Goal: Transaction & Acquisition: Purchase product/service

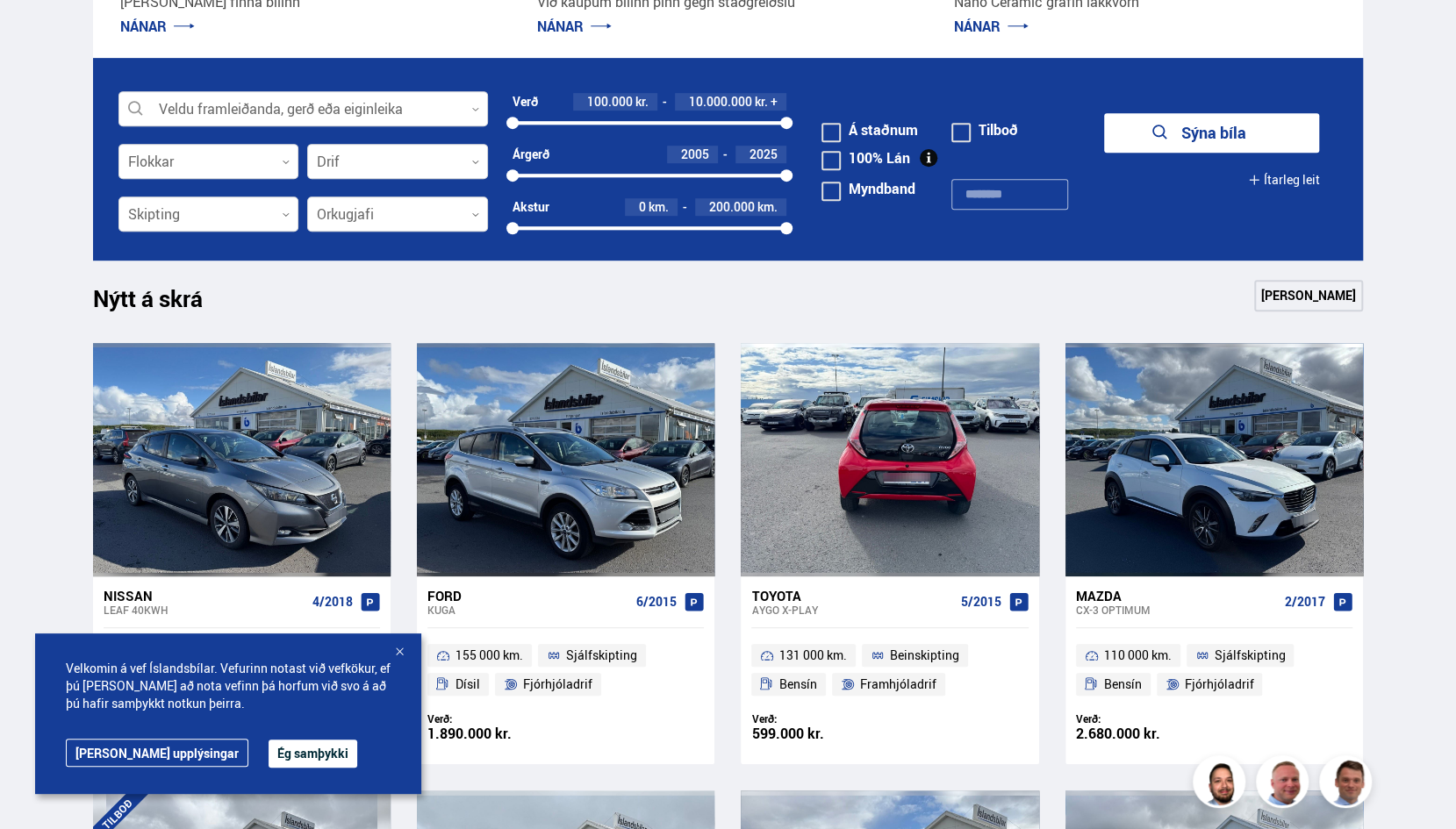
scroll to position [537, 0]
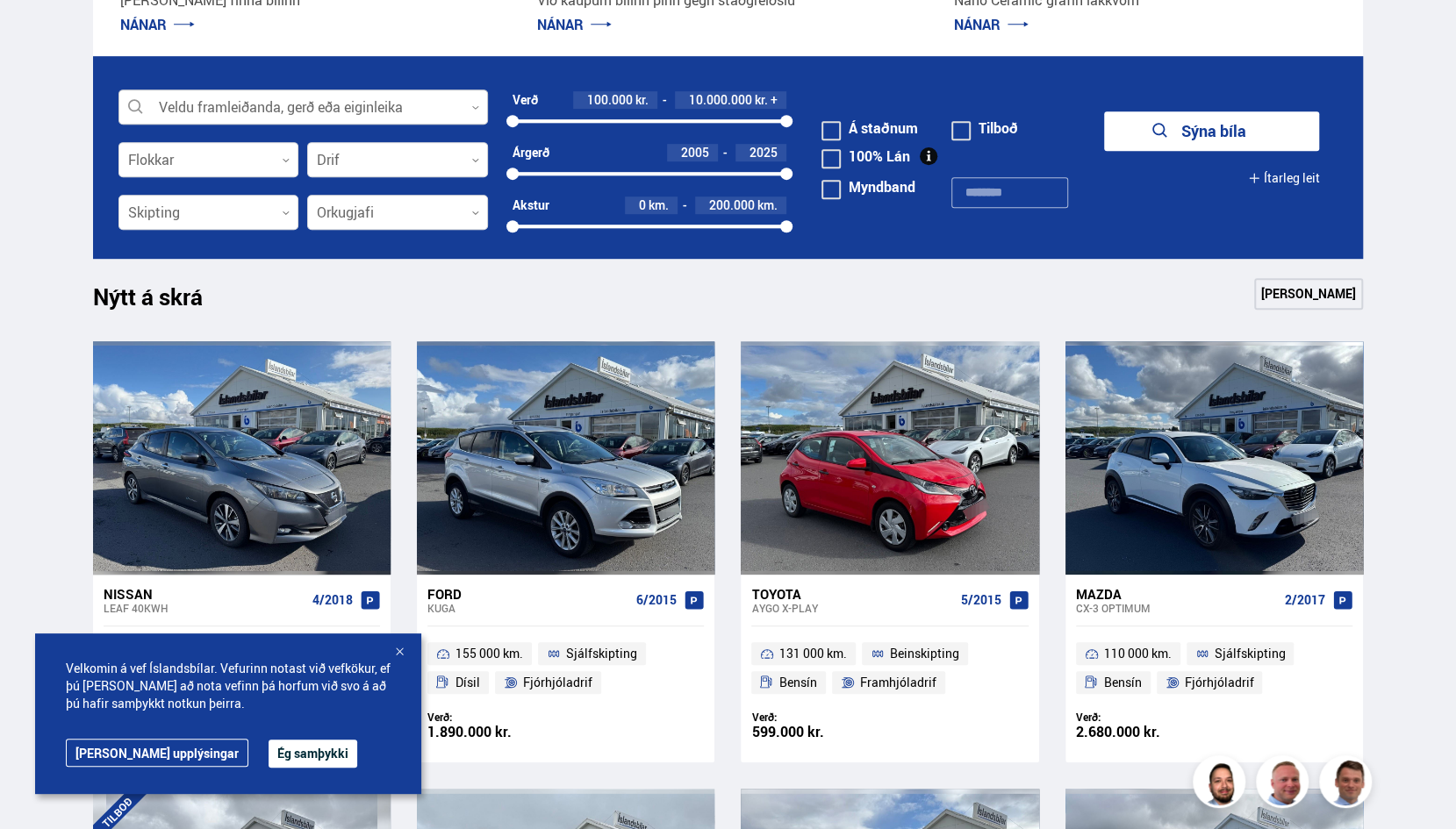
click at [261, 105] on div at bounding box center [303, 108] width 369 height 35
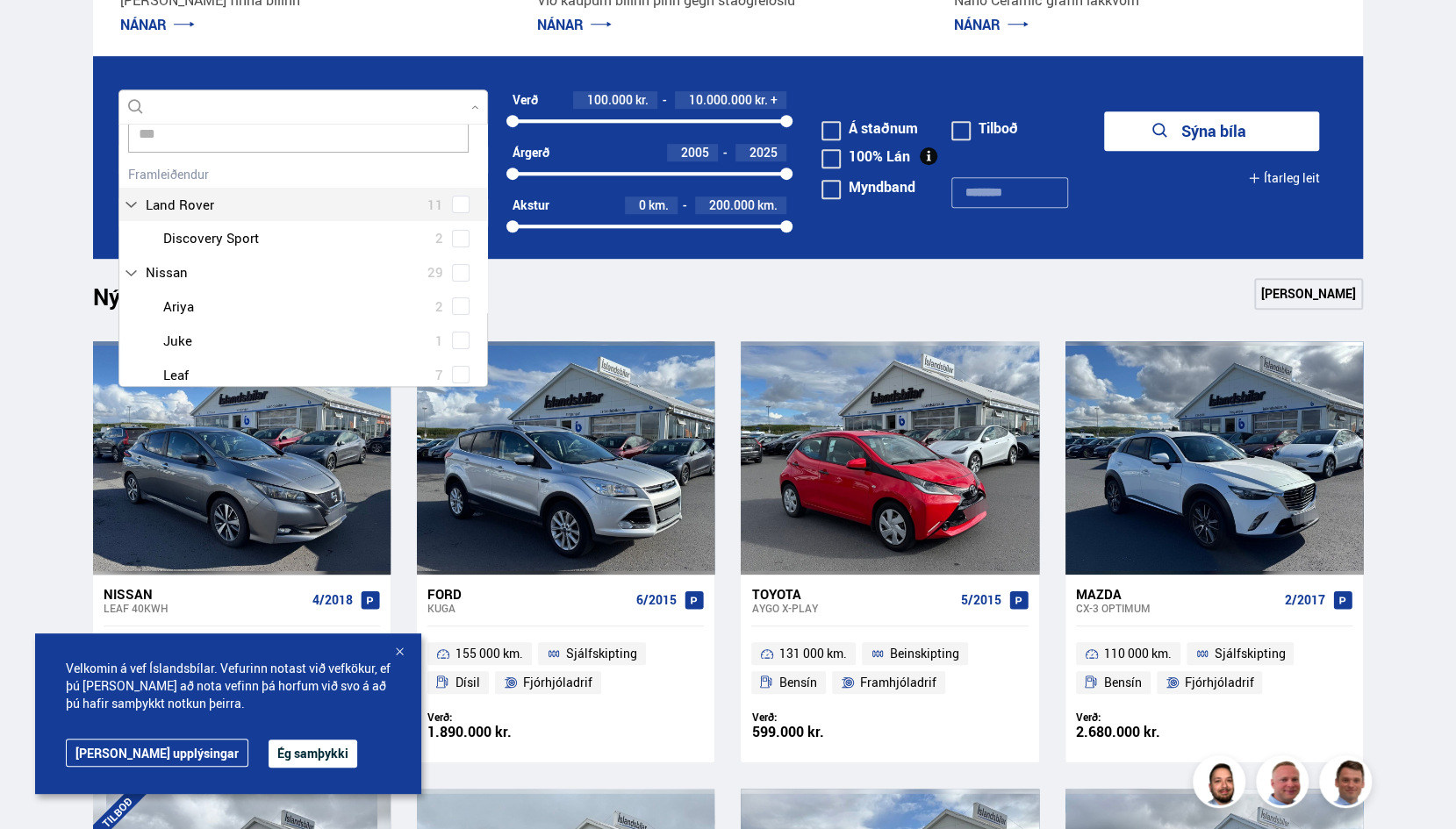
scroll to position [0, 0]
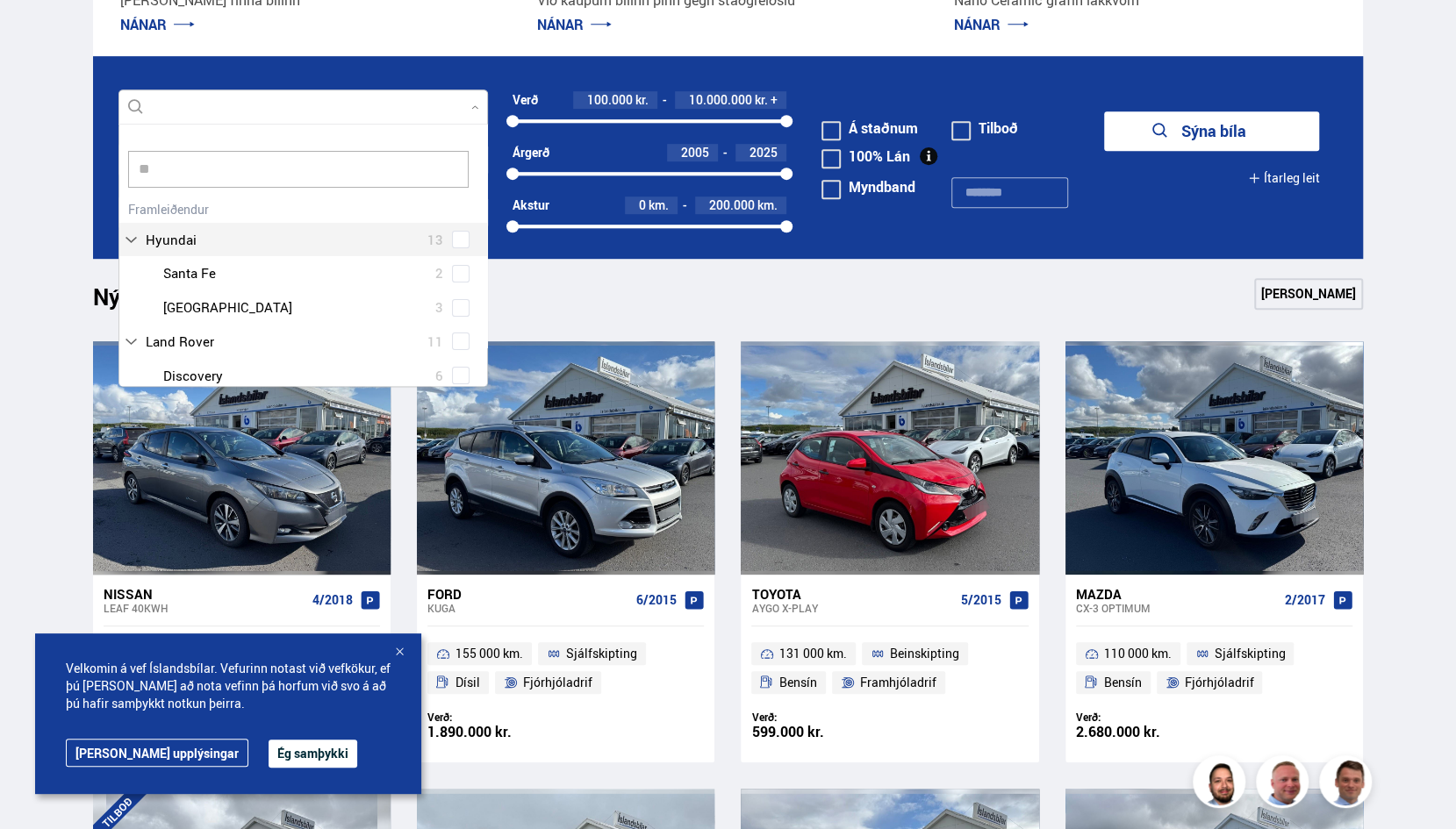
type input "*"
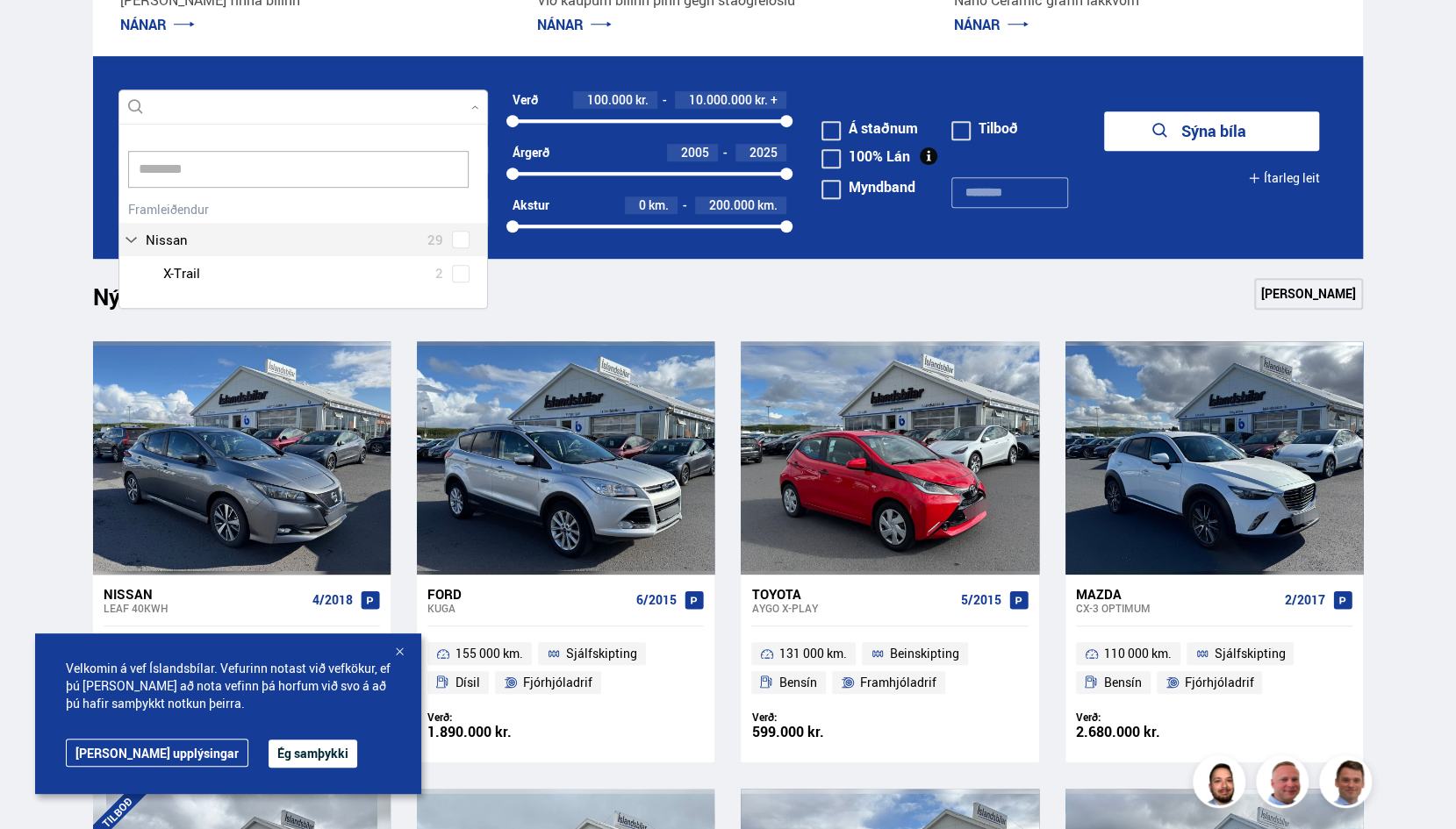
scroll to position [186, 370]
type input "**********"
click at [1103, 111] on button "Sýna bíla" at bounding box center [1211, 131] width 215 height 39
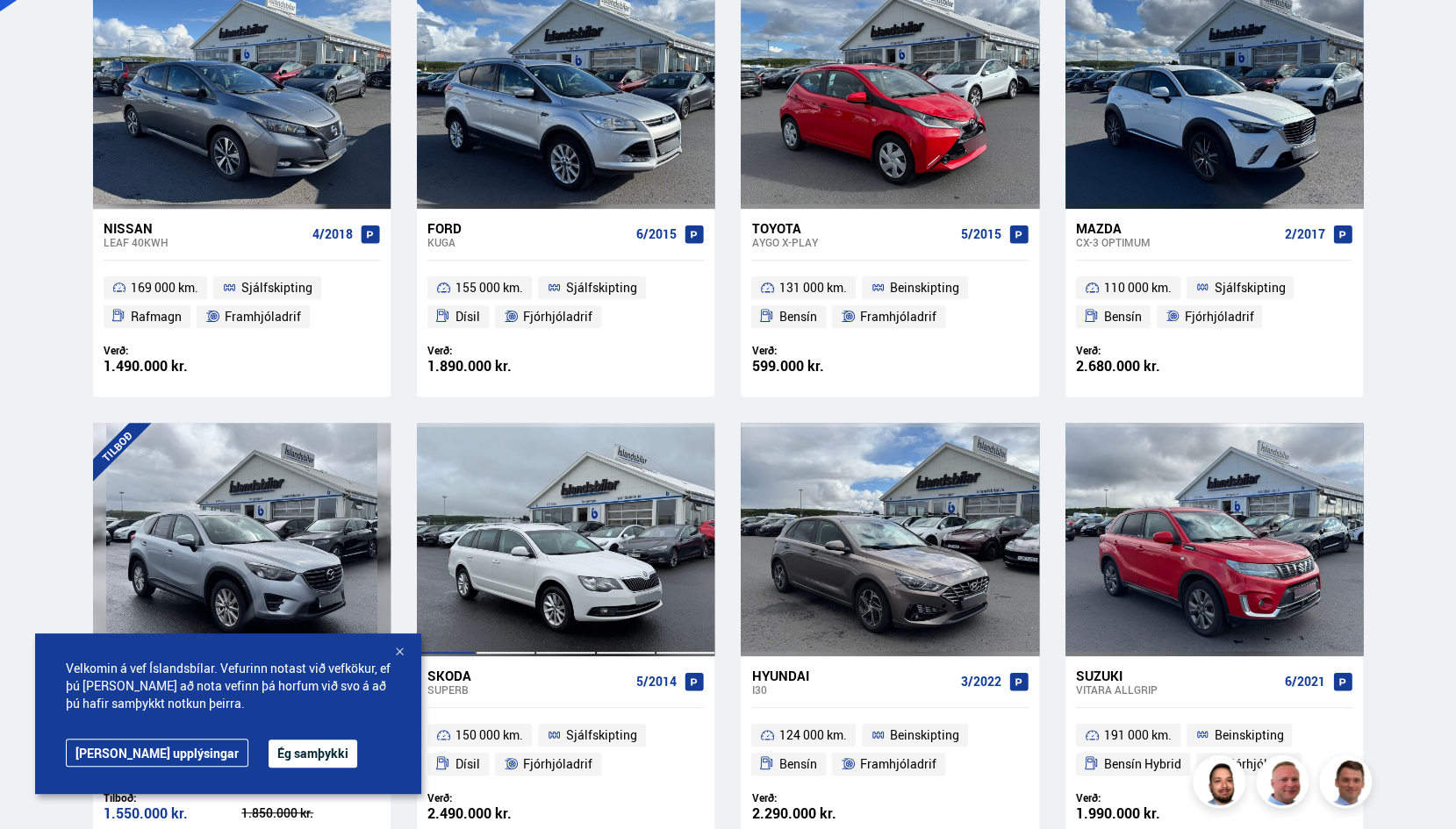
scroll to position [438, 0]
click at [269, 755] on button "Ég samþykki" at bounding box center [312, 753] width 89 height 28
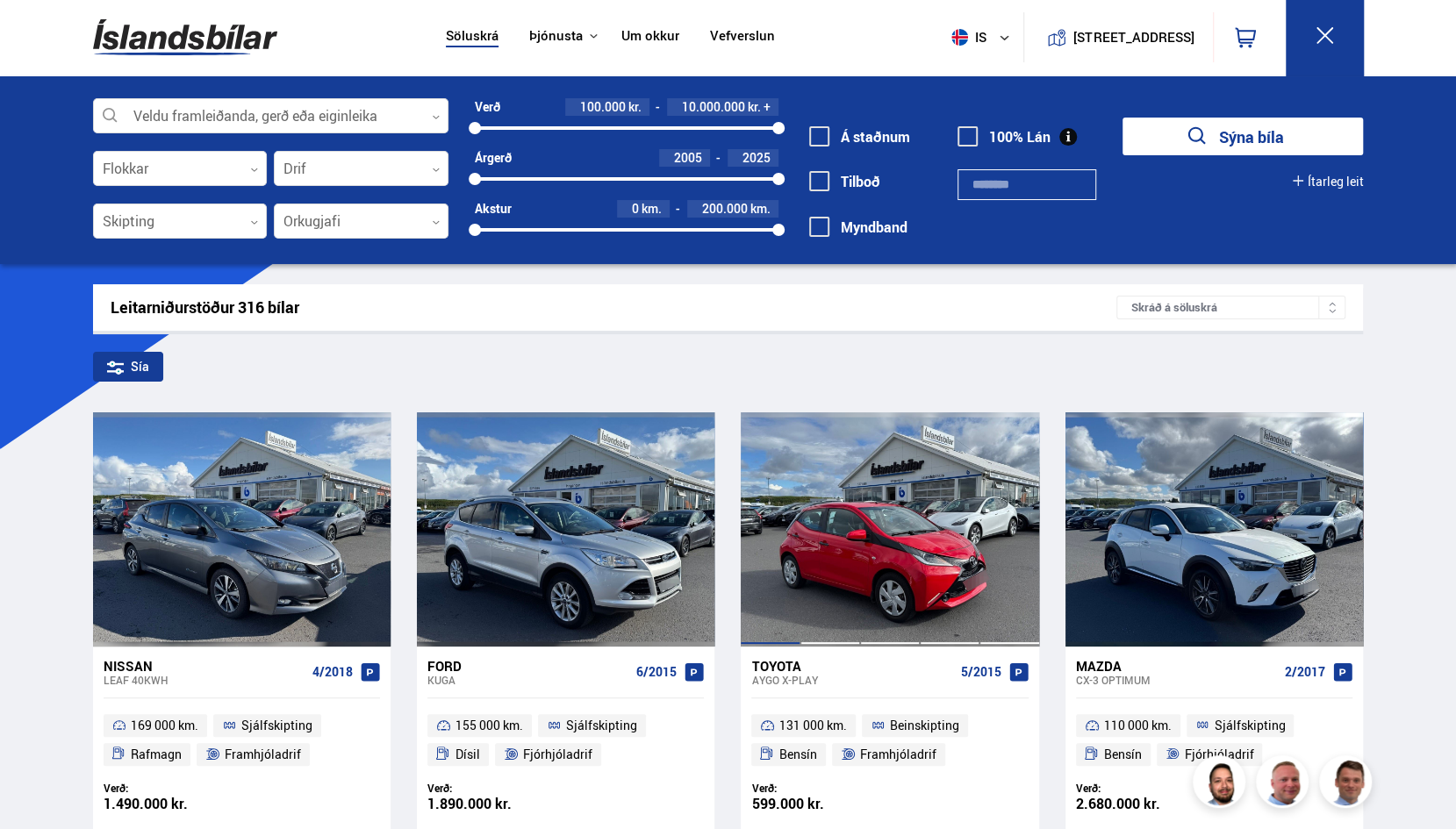
scroll to position [0, 0]
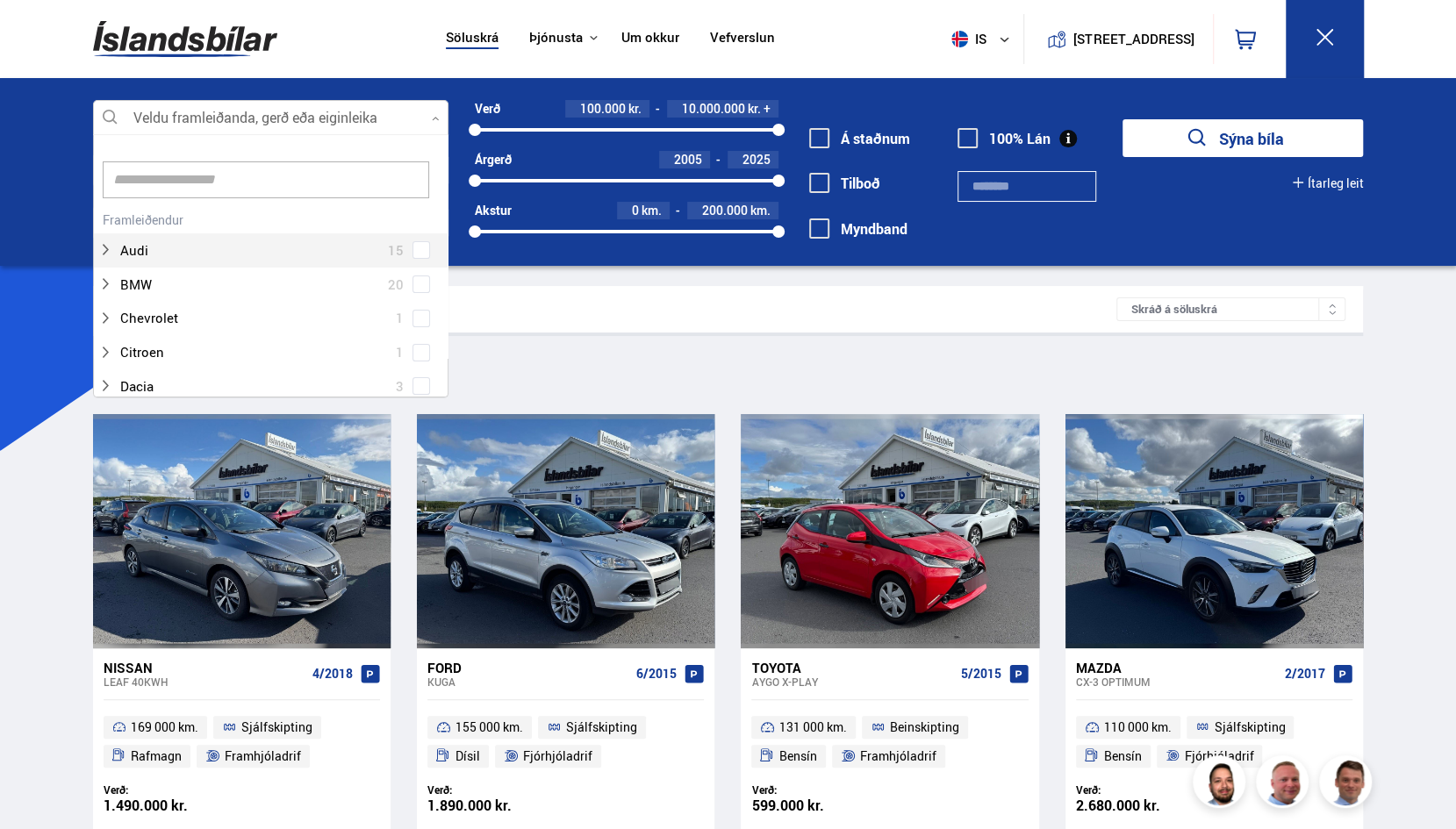
click at [235, 117] on div at bounding box center [270, 118] width 355 height 35
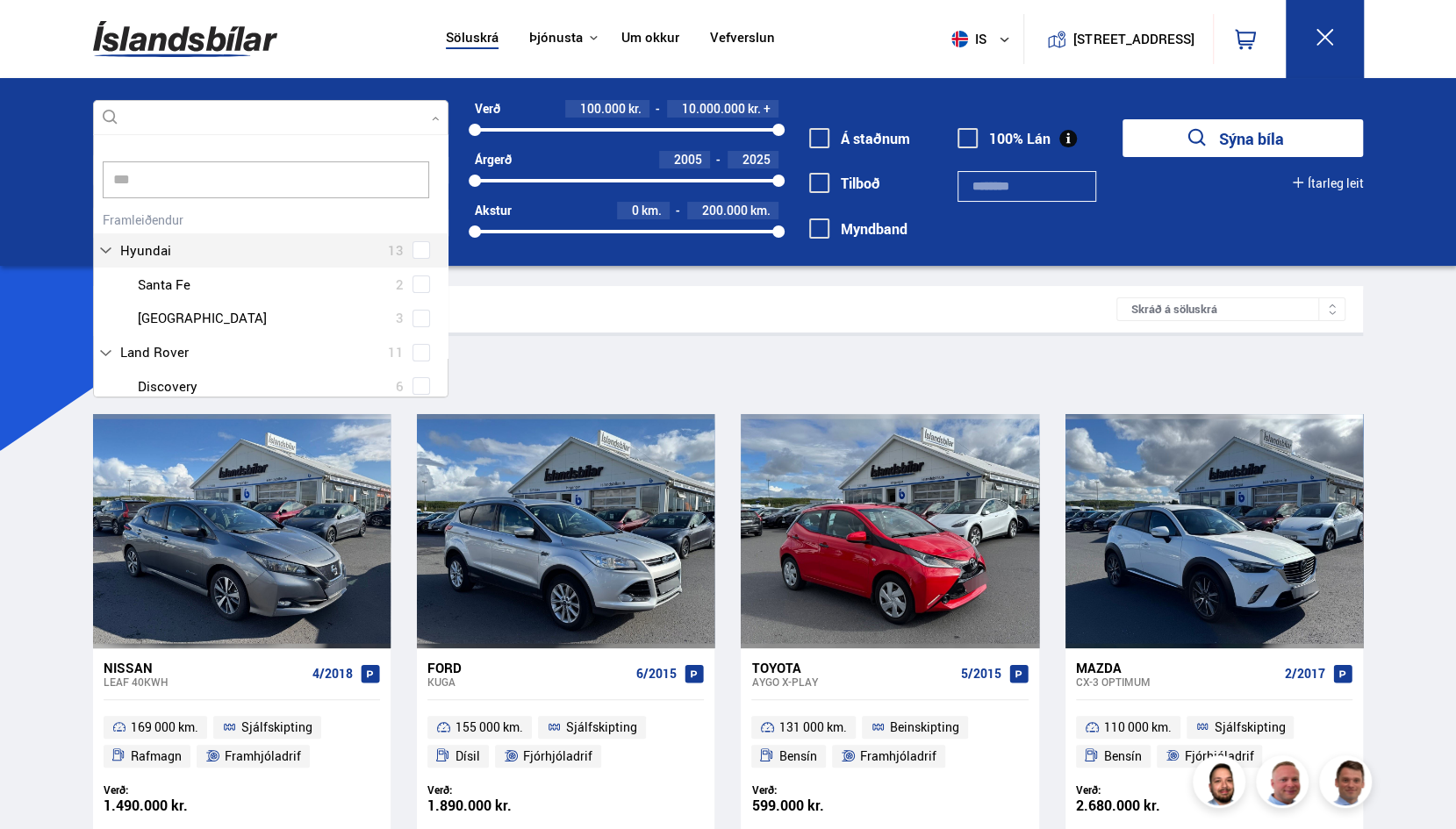
scroll to position [35, 0]
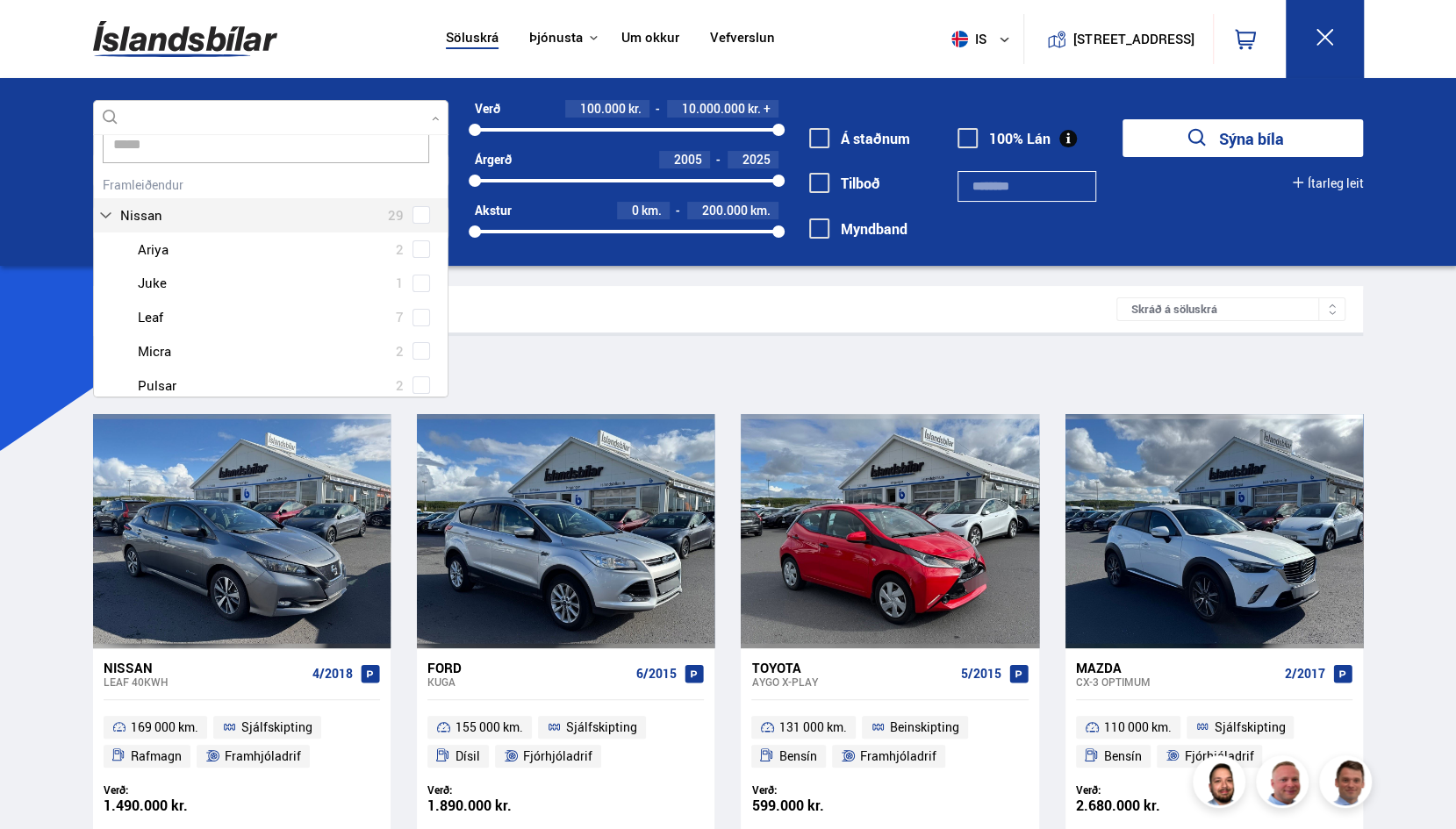
type input "******"
click at [1122, 119] on button "Sýna bíla" at bounding box center [1242, 138] width 240 height 38
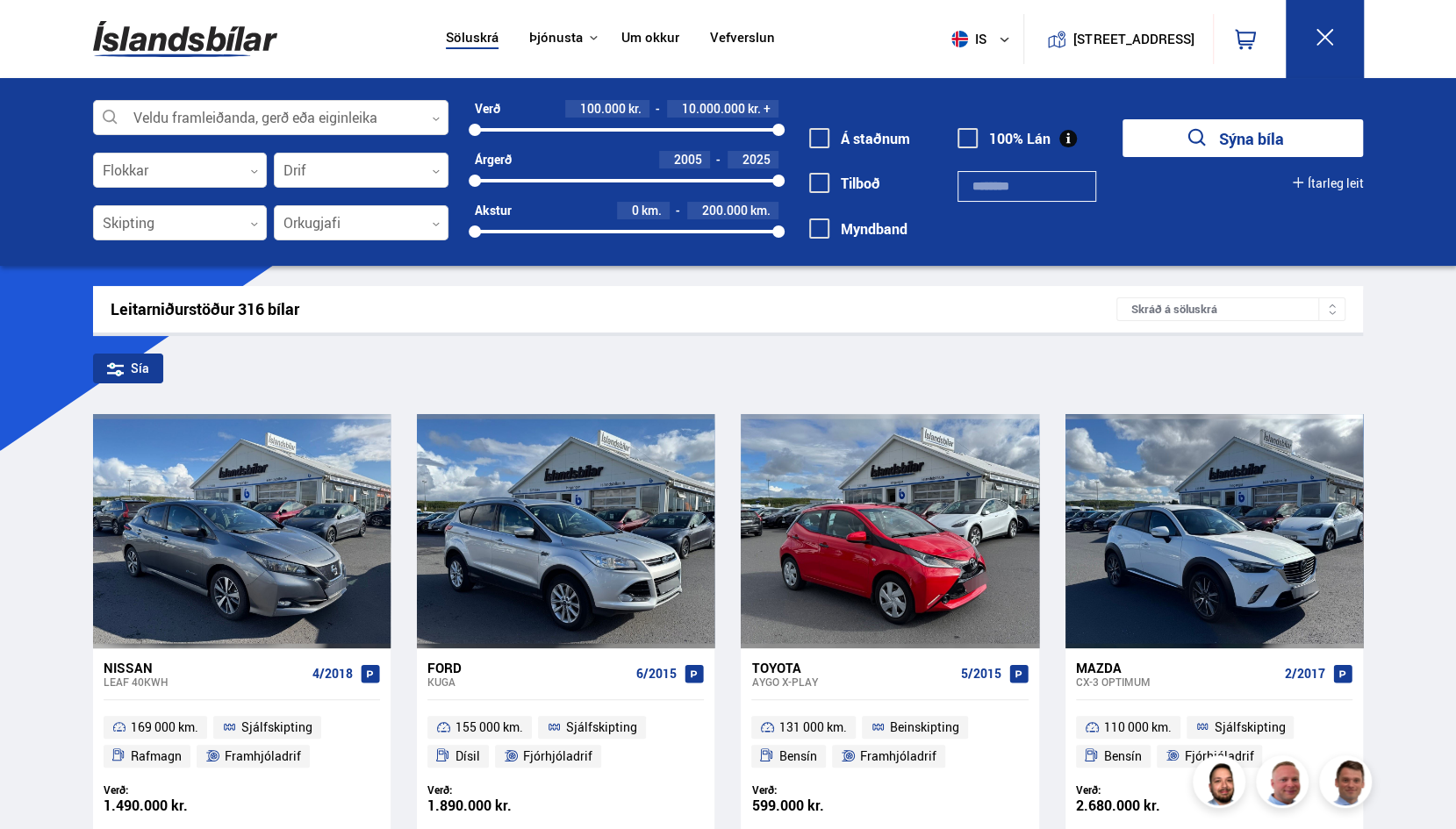
click at [1205, 135] on icon "submit" at bounding box center [1197, 138] width 25 height 25
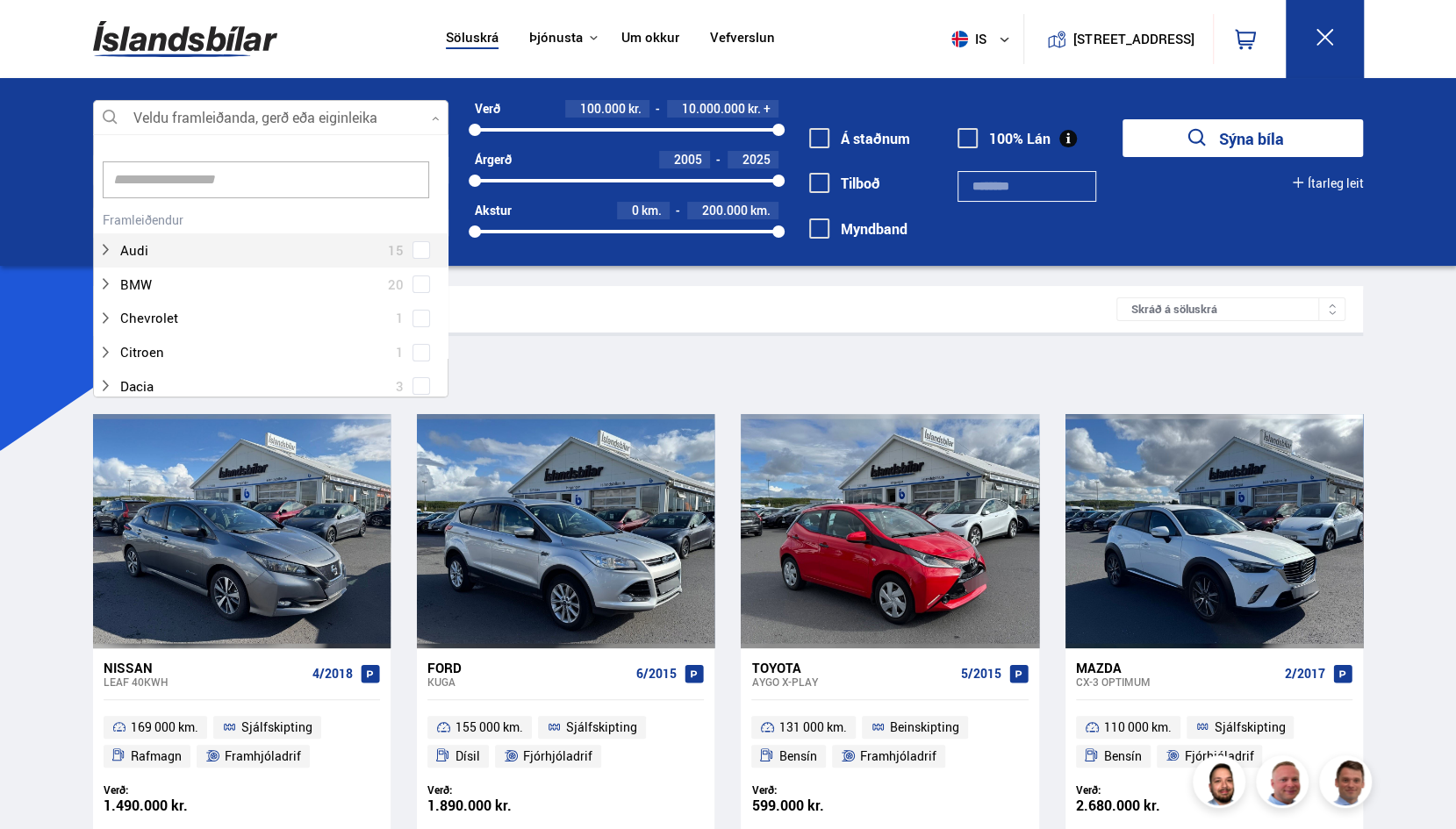
click at [229, 128] on div at bounding box center [270, 118] width 355 height 35
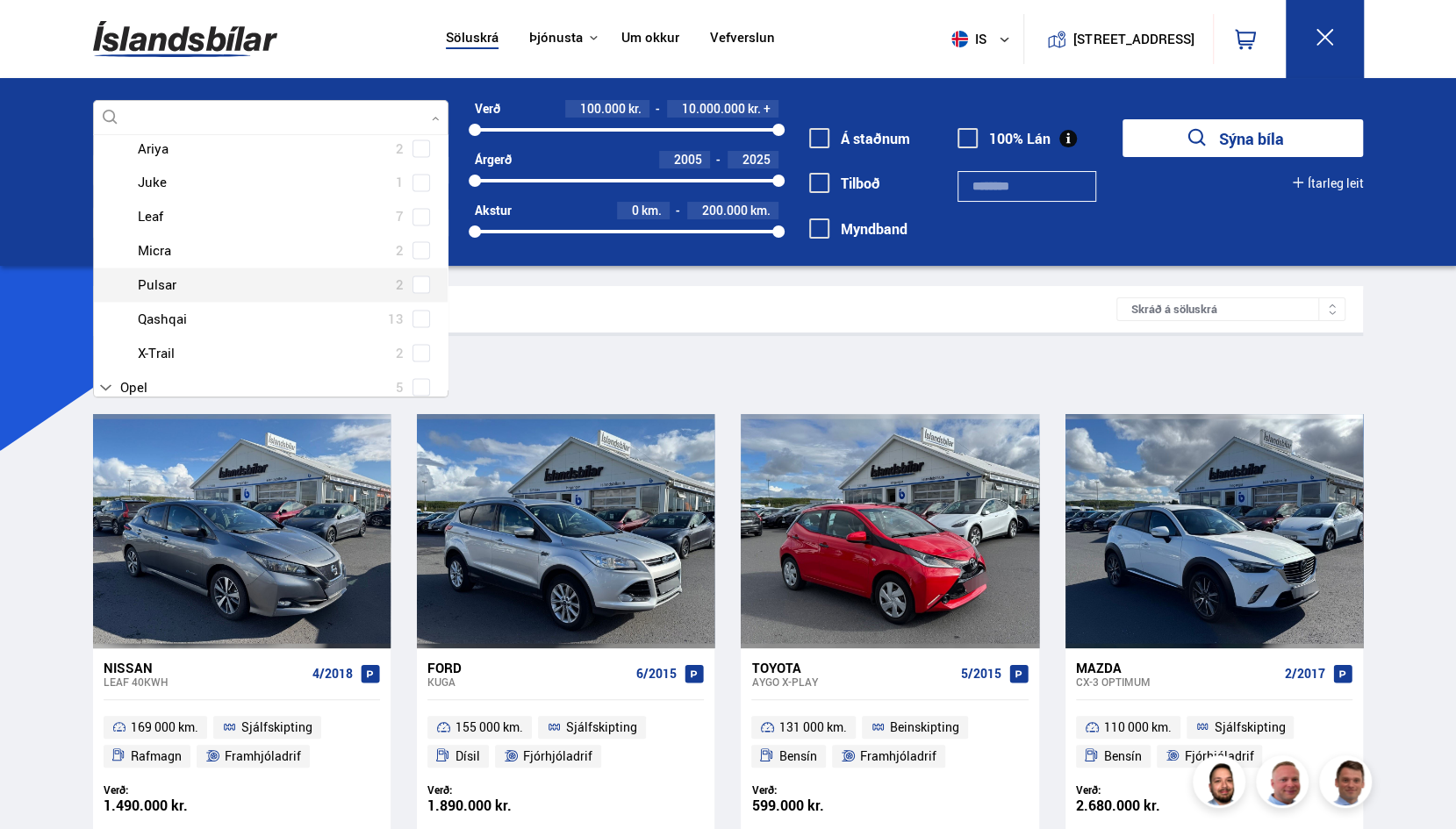
scroll to position [1980, 0]
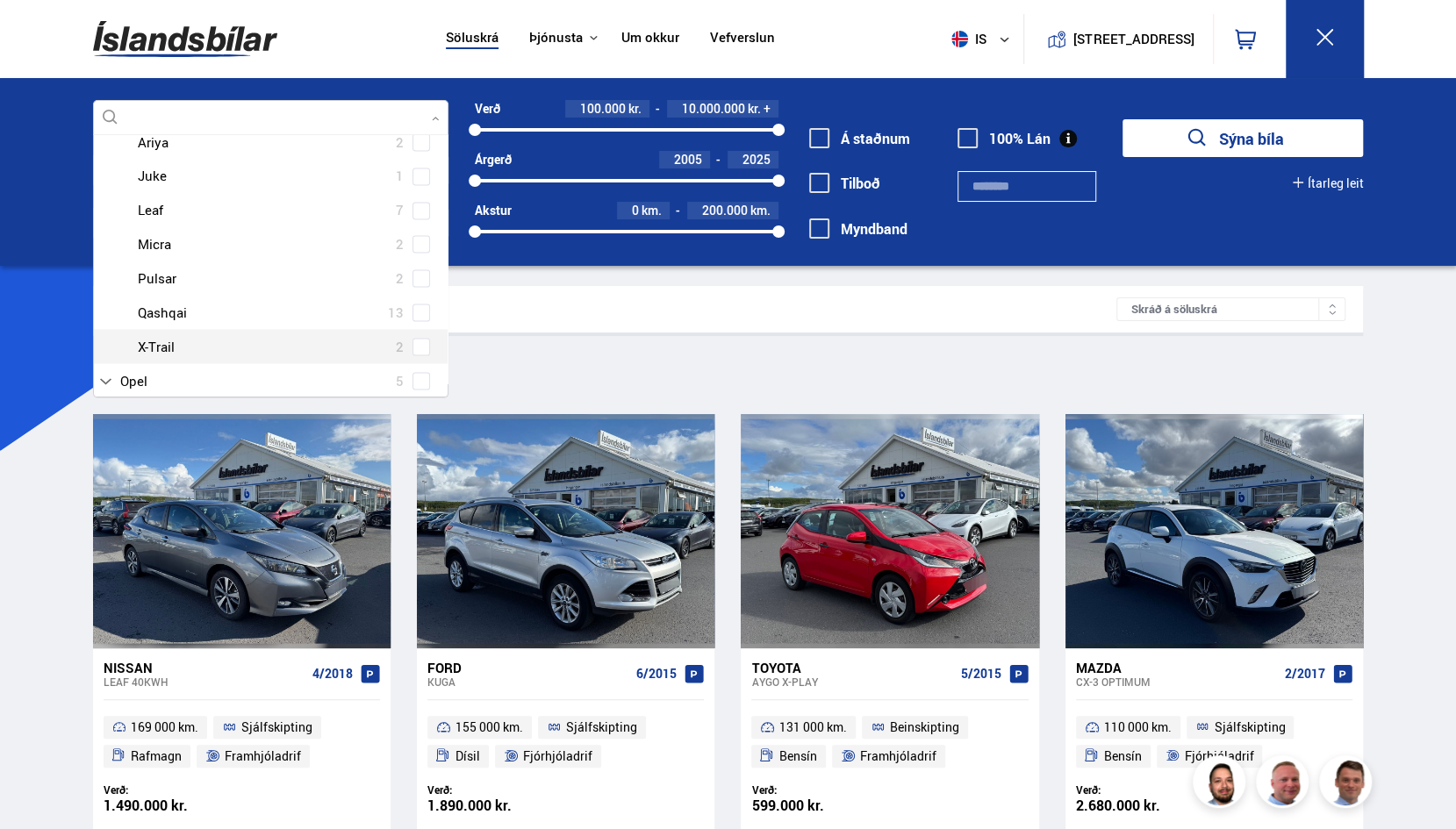
click at [211, 355] on div at bounding box center [288, 346] width 310 height 25
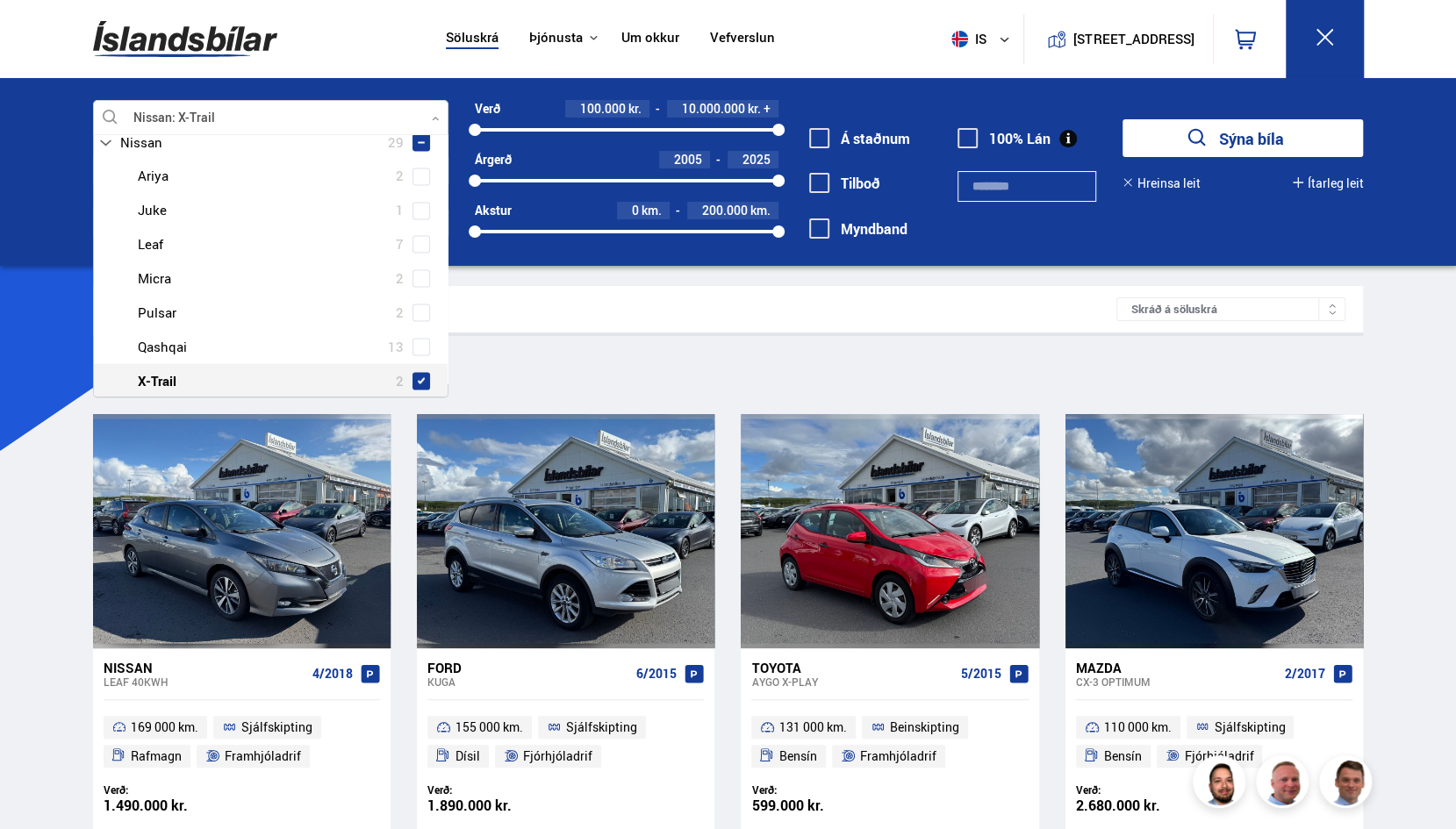
scroll to position [2014, 0]
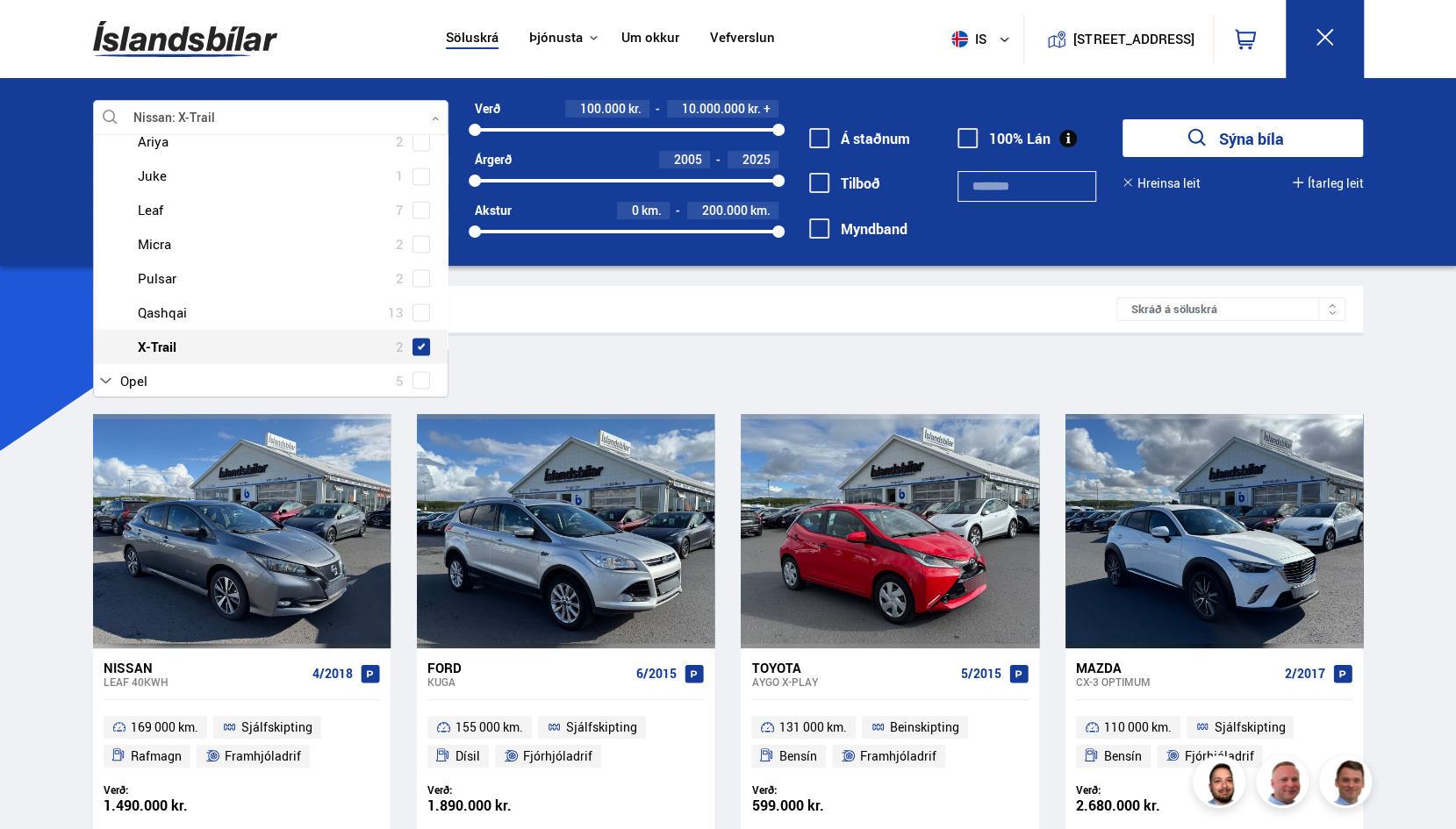
click at [421, 351] on span at bounding box center [421, 347] width 18 height 18
type input "*"
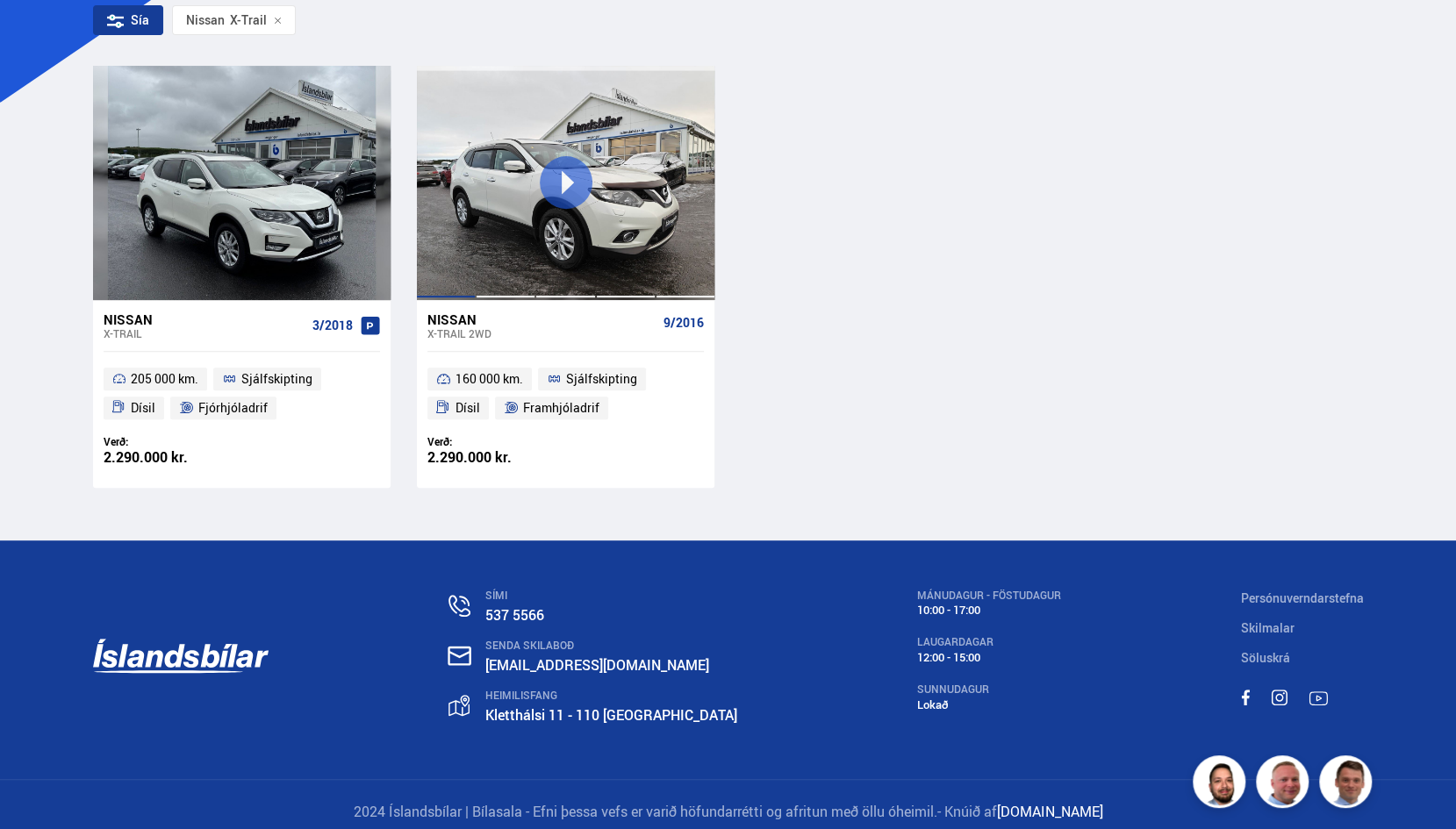
scroll to position [361, 0]
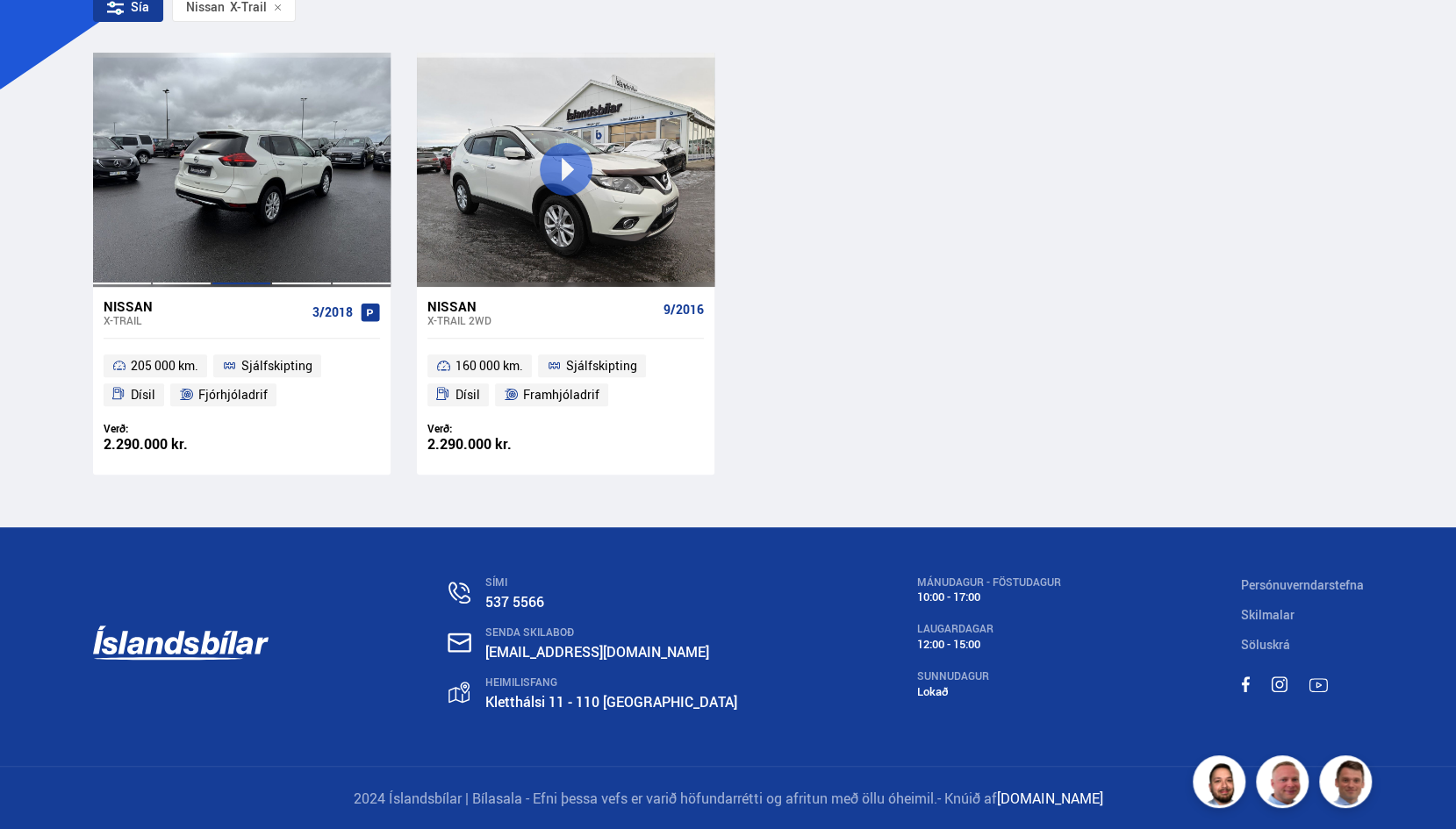
click at [250, 177] on div at bounding box center [241, 169] width 60 height 233
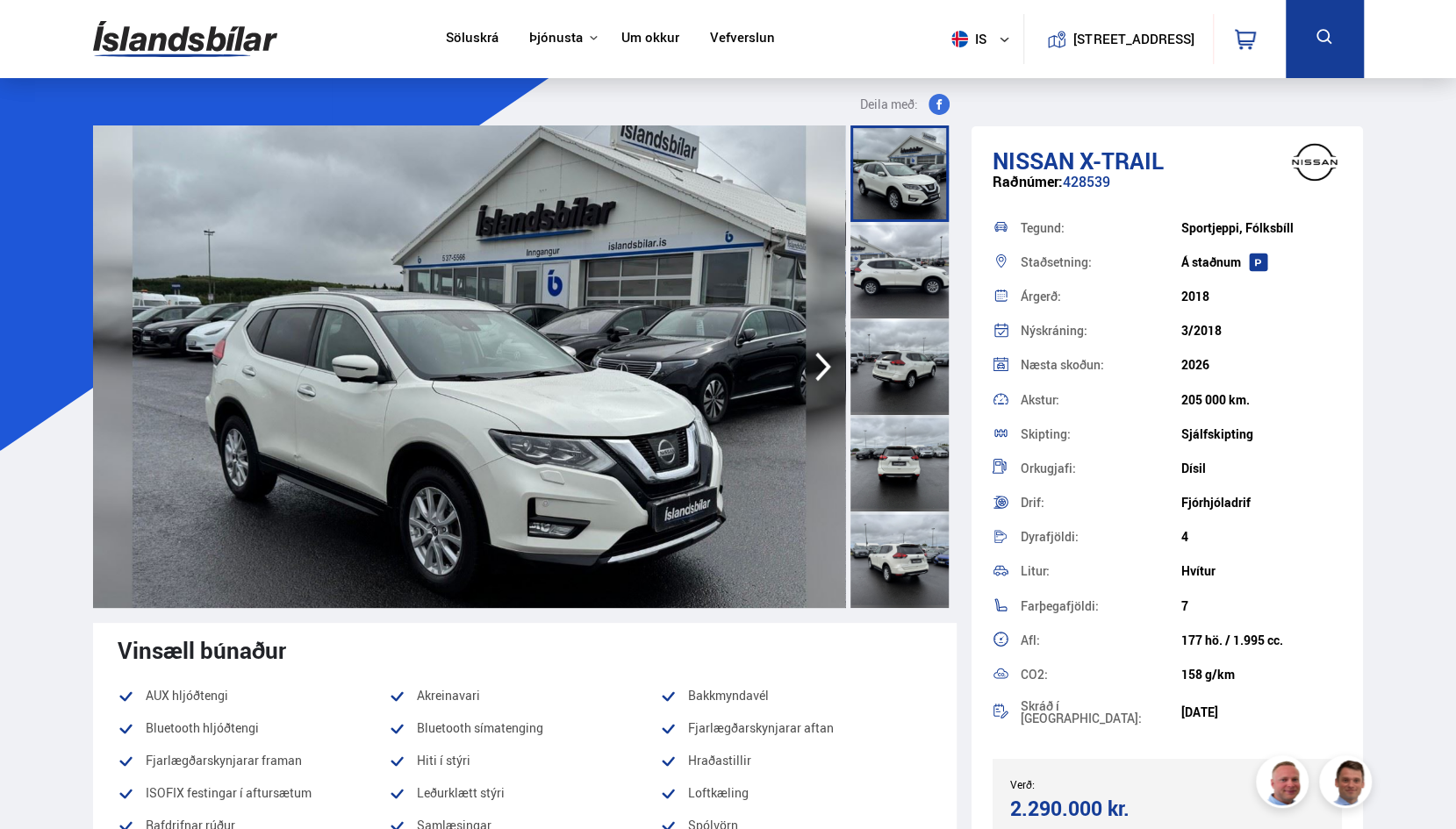
click at [742, 346] on img at bounding box center [469, 366] width 752 height 482
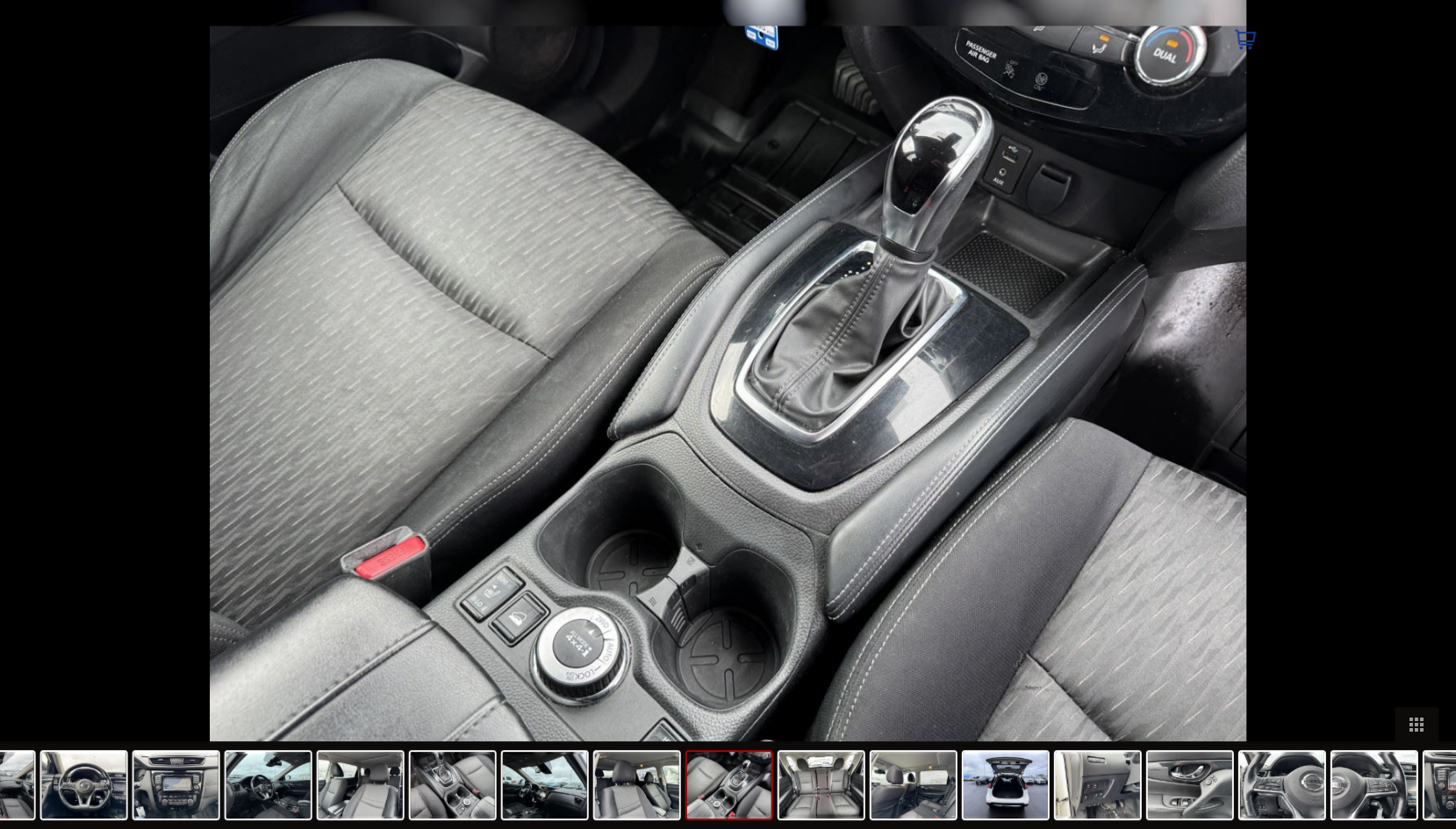
click at [742, 346] on img at bounding box center [728, 414] width 1036 height 829
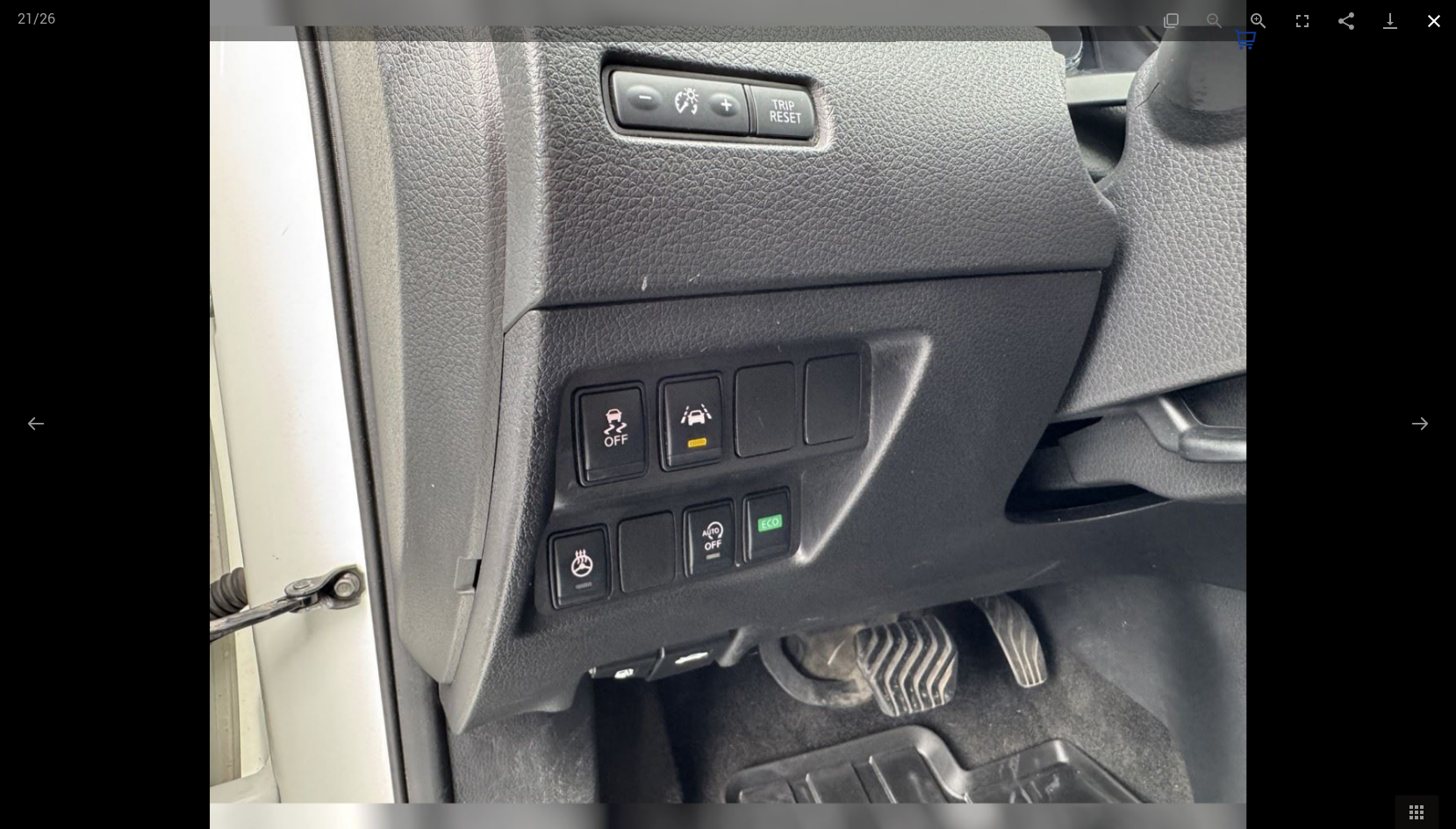
click at [1438, 20] on button "Close gallery" at bounding box center [1434, 21] width 44 height 41
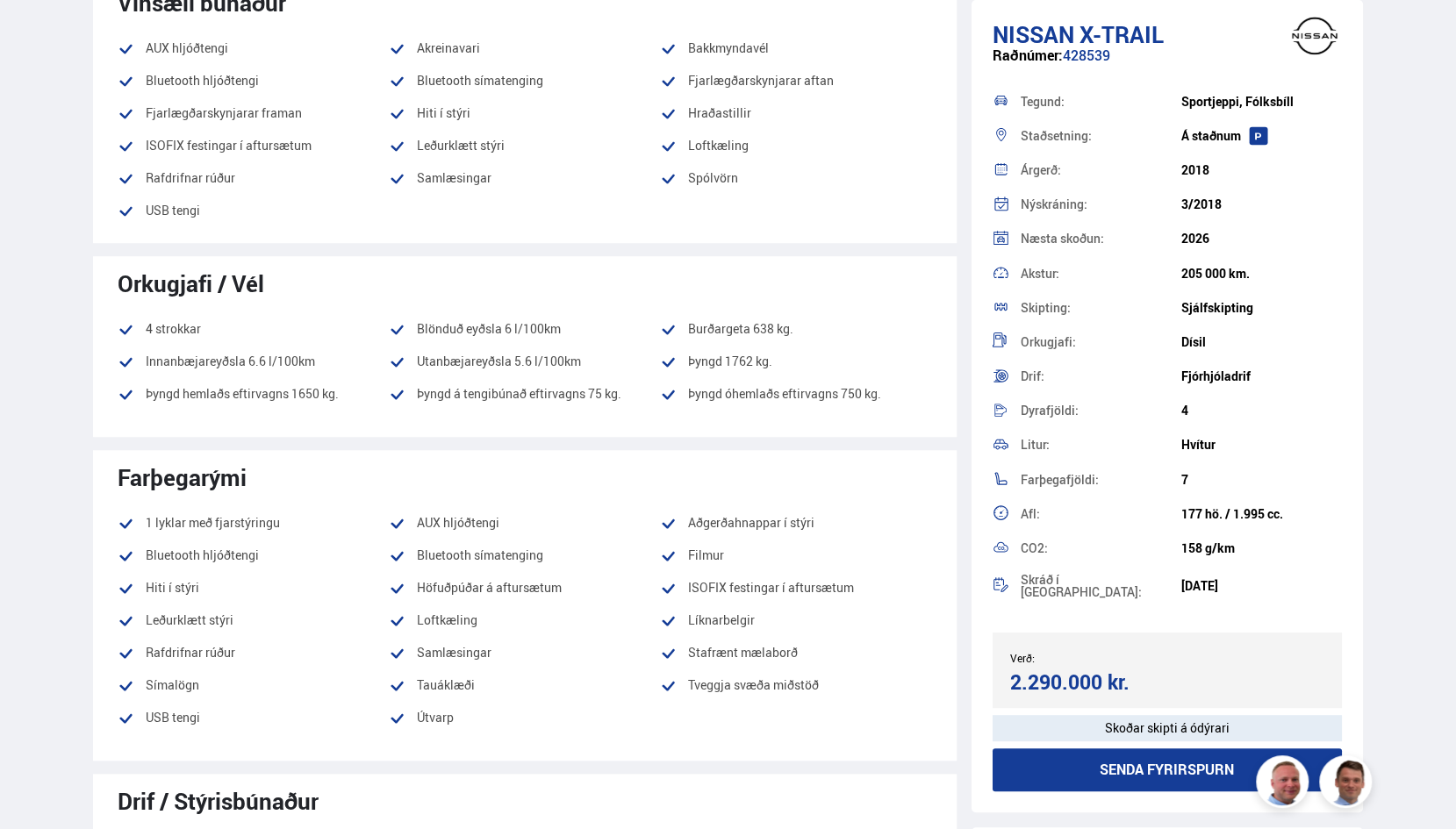
scroll to position [648, 0]
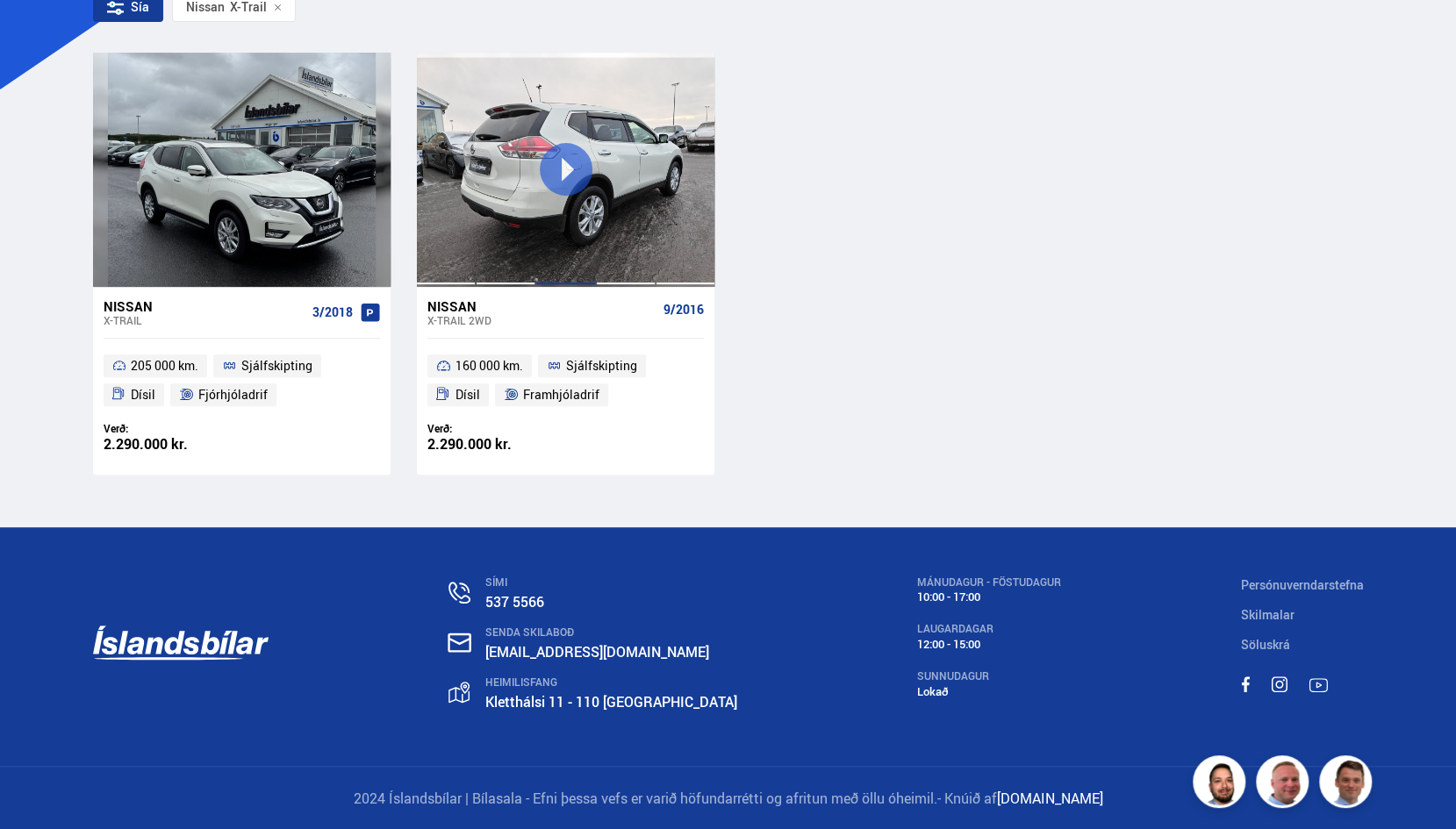
click at [563, 181] on div at bounding box center [564, 169] width 60 height 233
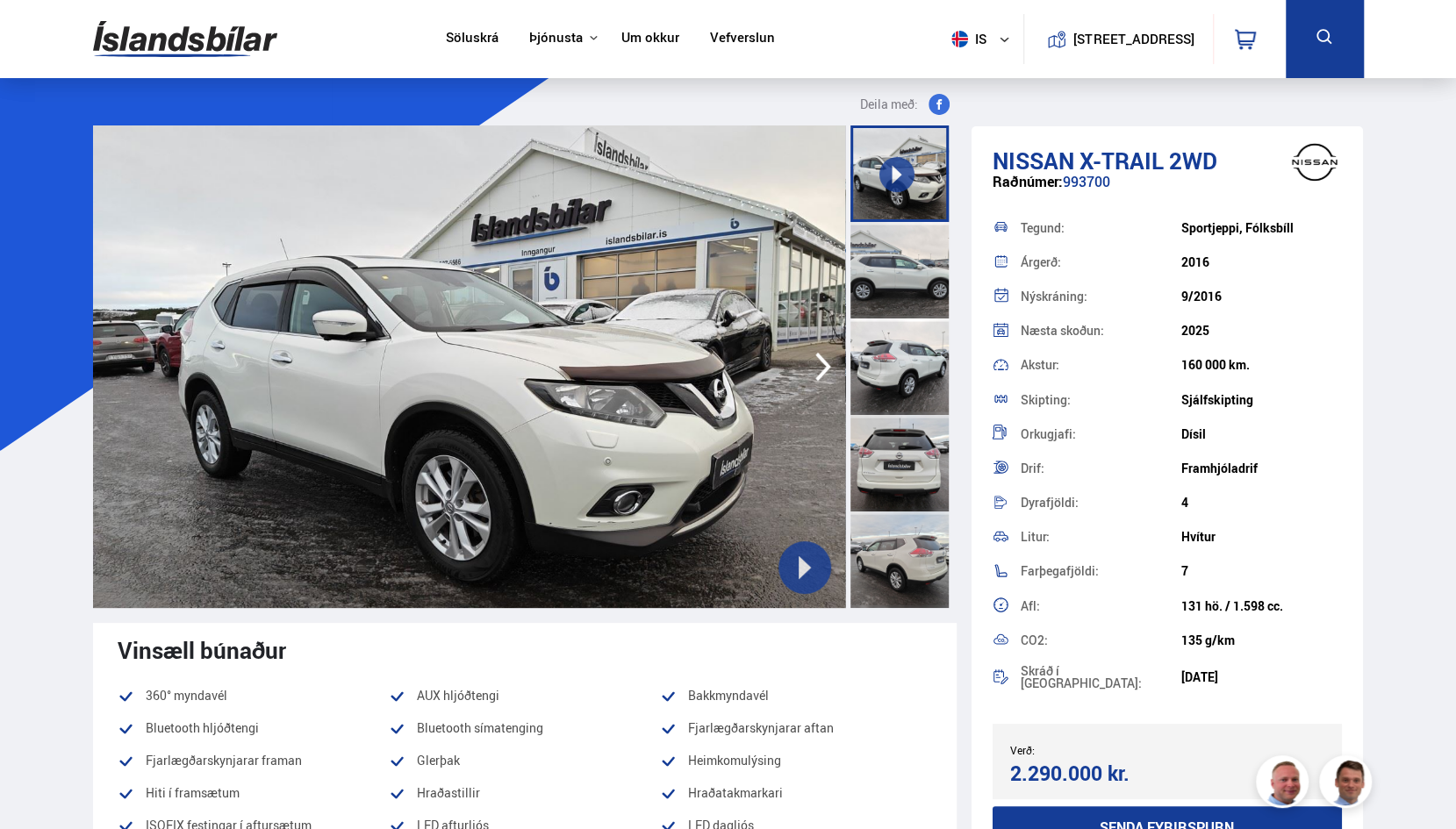
click at [895, 184] on icon at bounding box center [896, 175] width 20 height 20
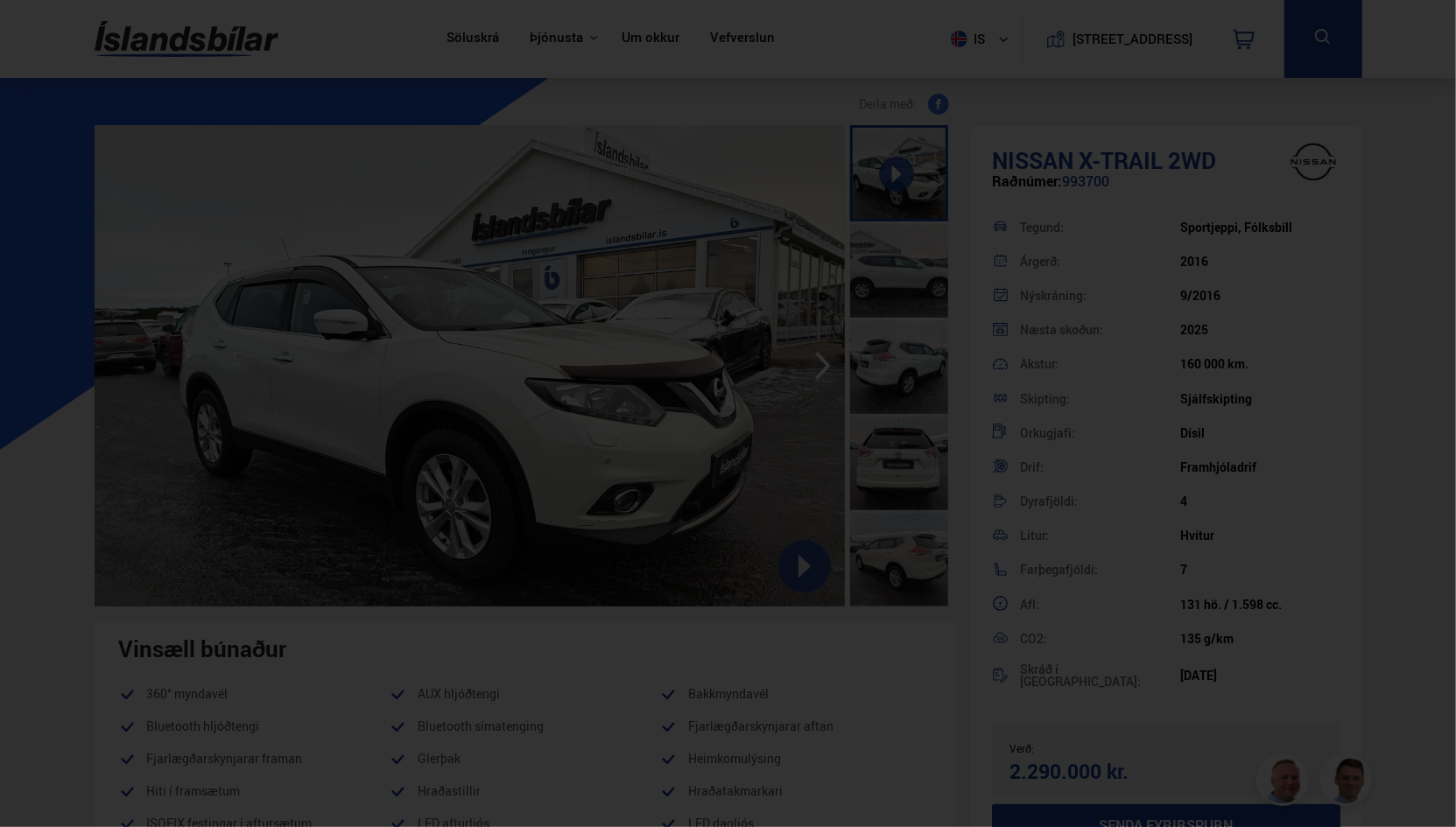
click at [1306, 371] on div at bounding box center [728, 413] width 1456 height 827
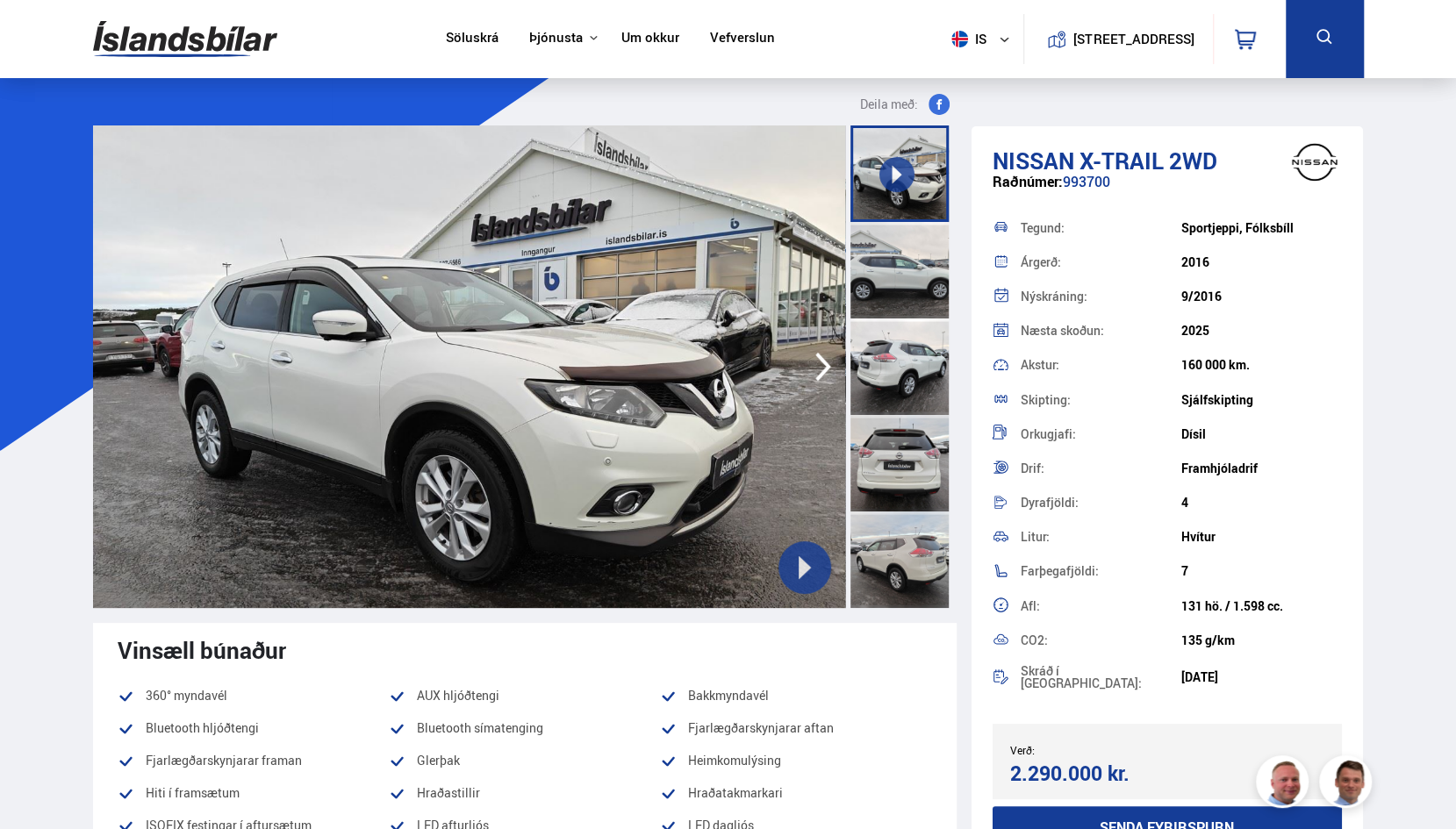
click at [891, 271] on div at bounding box center [899, 269] width 99 height 97
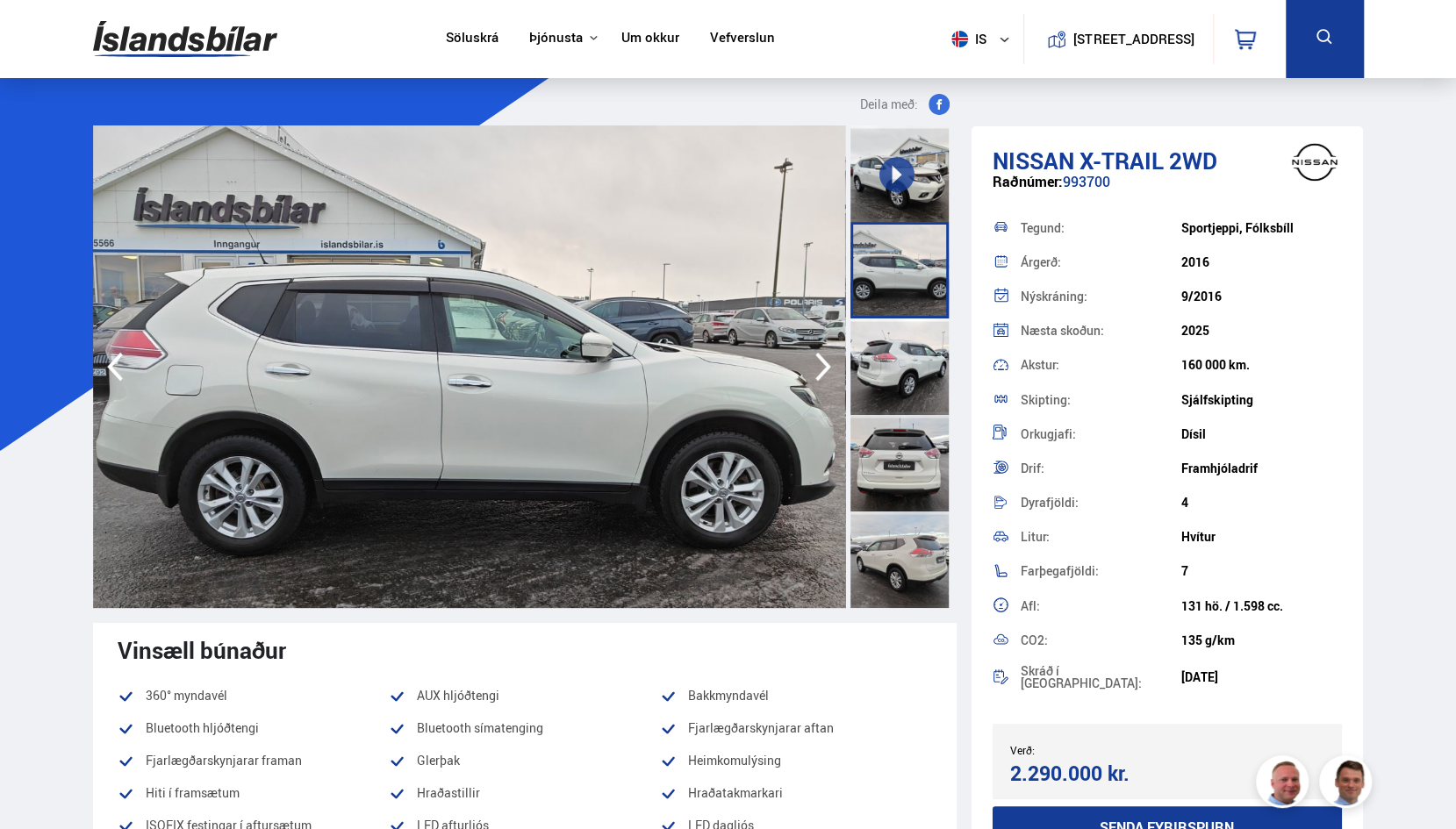
click at [907, 376] on div at bounding box center [899, 366] width 99 height 97
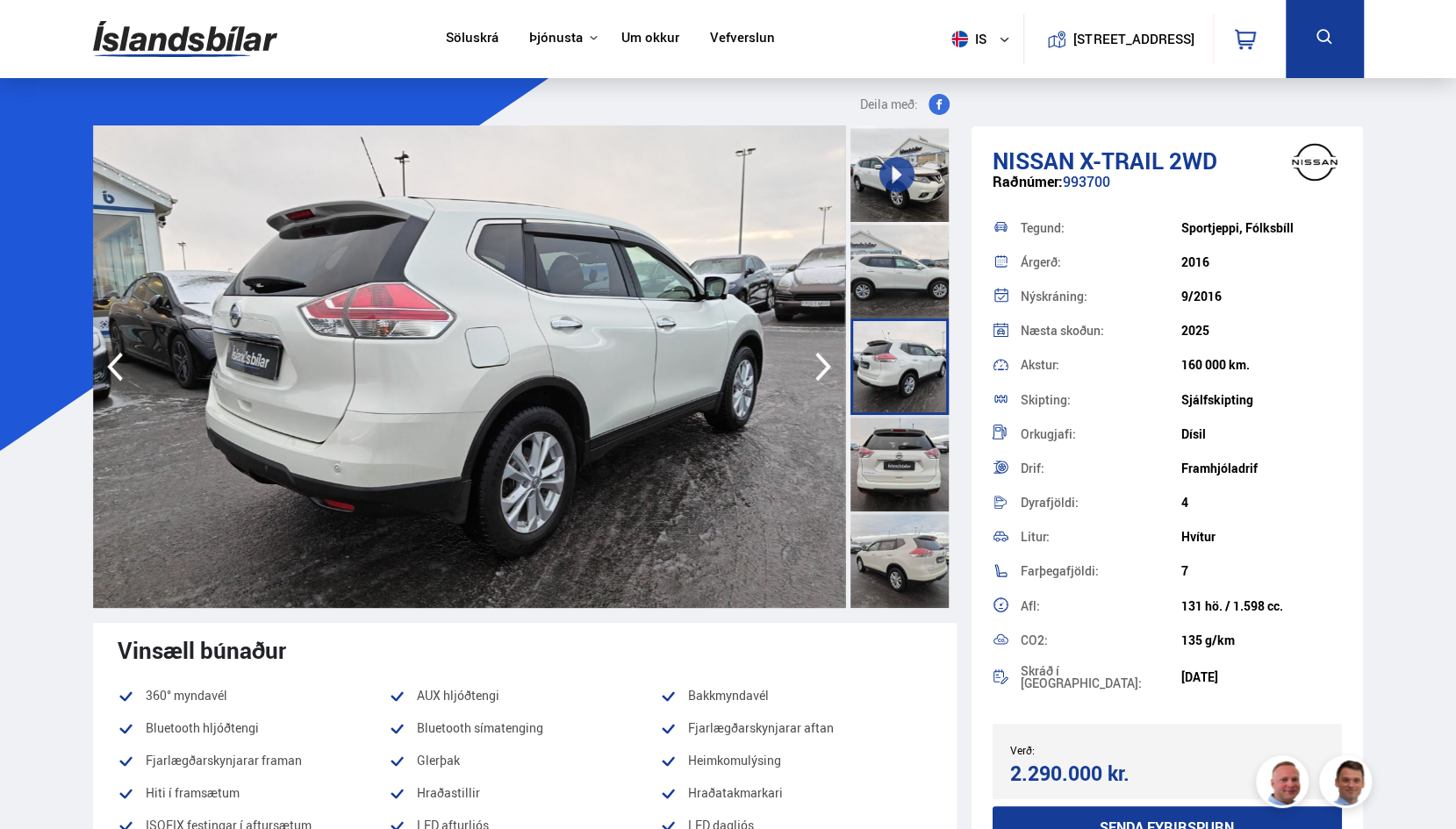
click at [897, 442] on div at bounding box center [899, 463] width 99 height 97
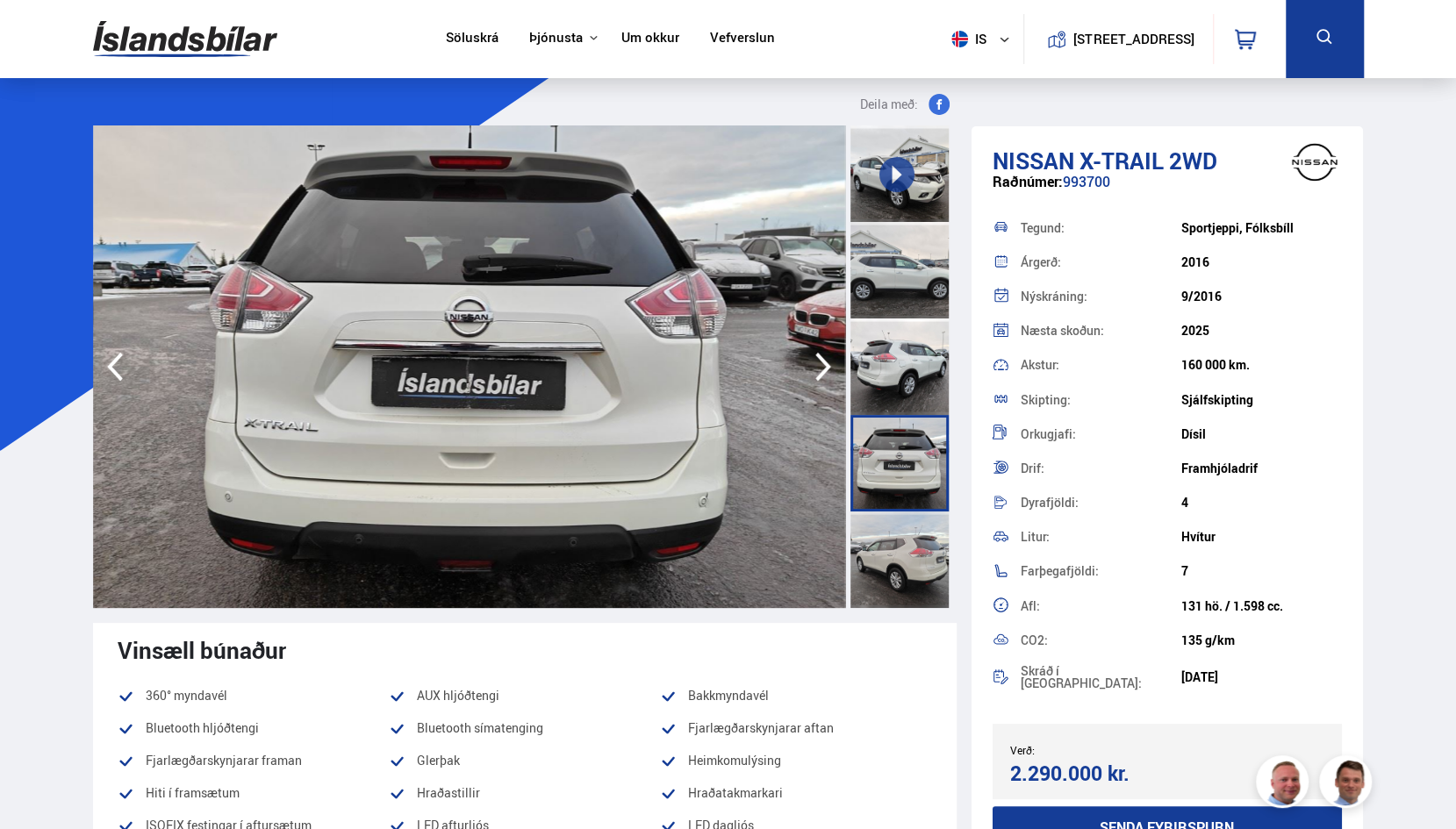
click at [898, 518] on div at bounding box center [899, 560] width 99 height 97
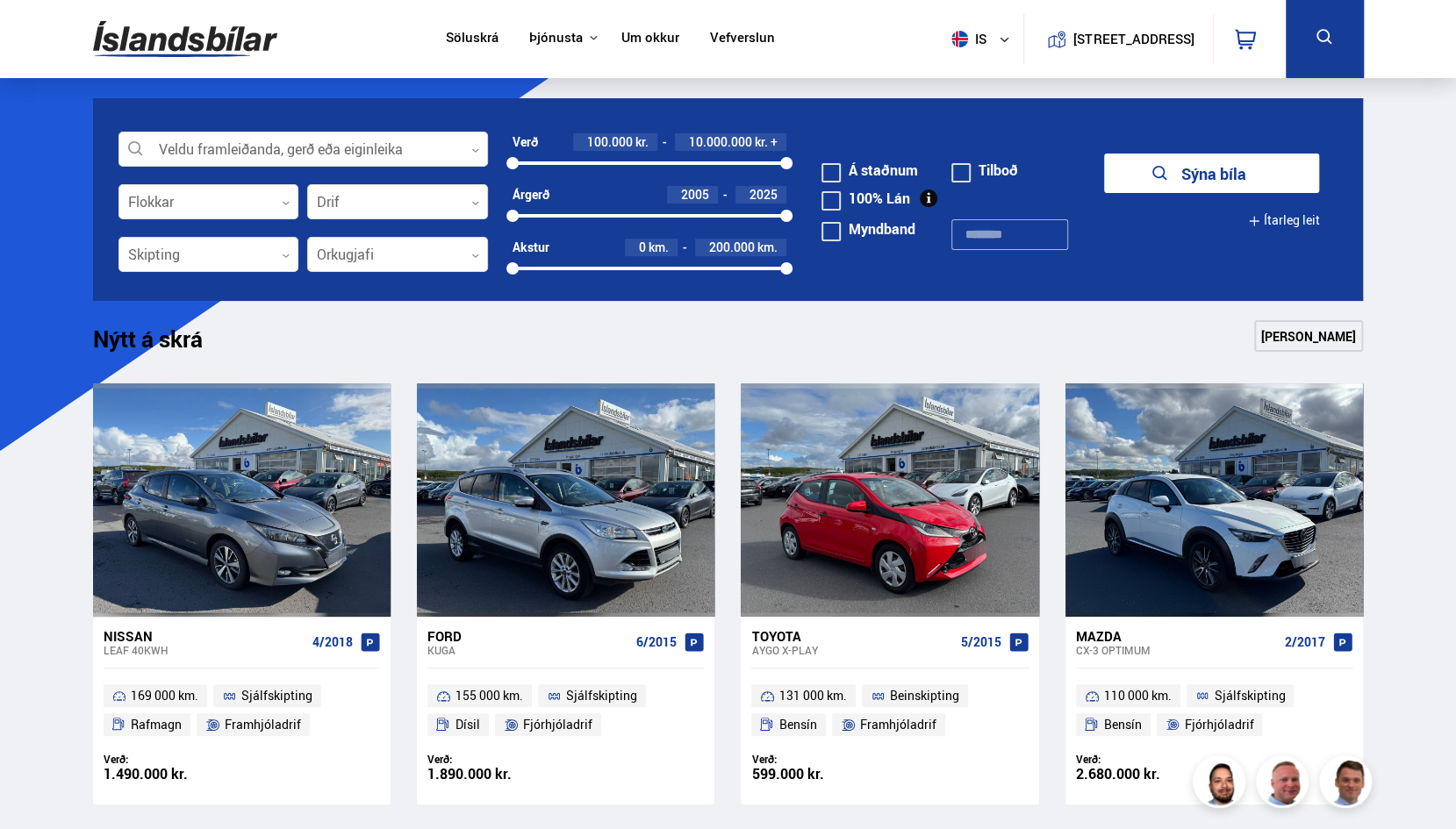
scroll to position [350, 0]
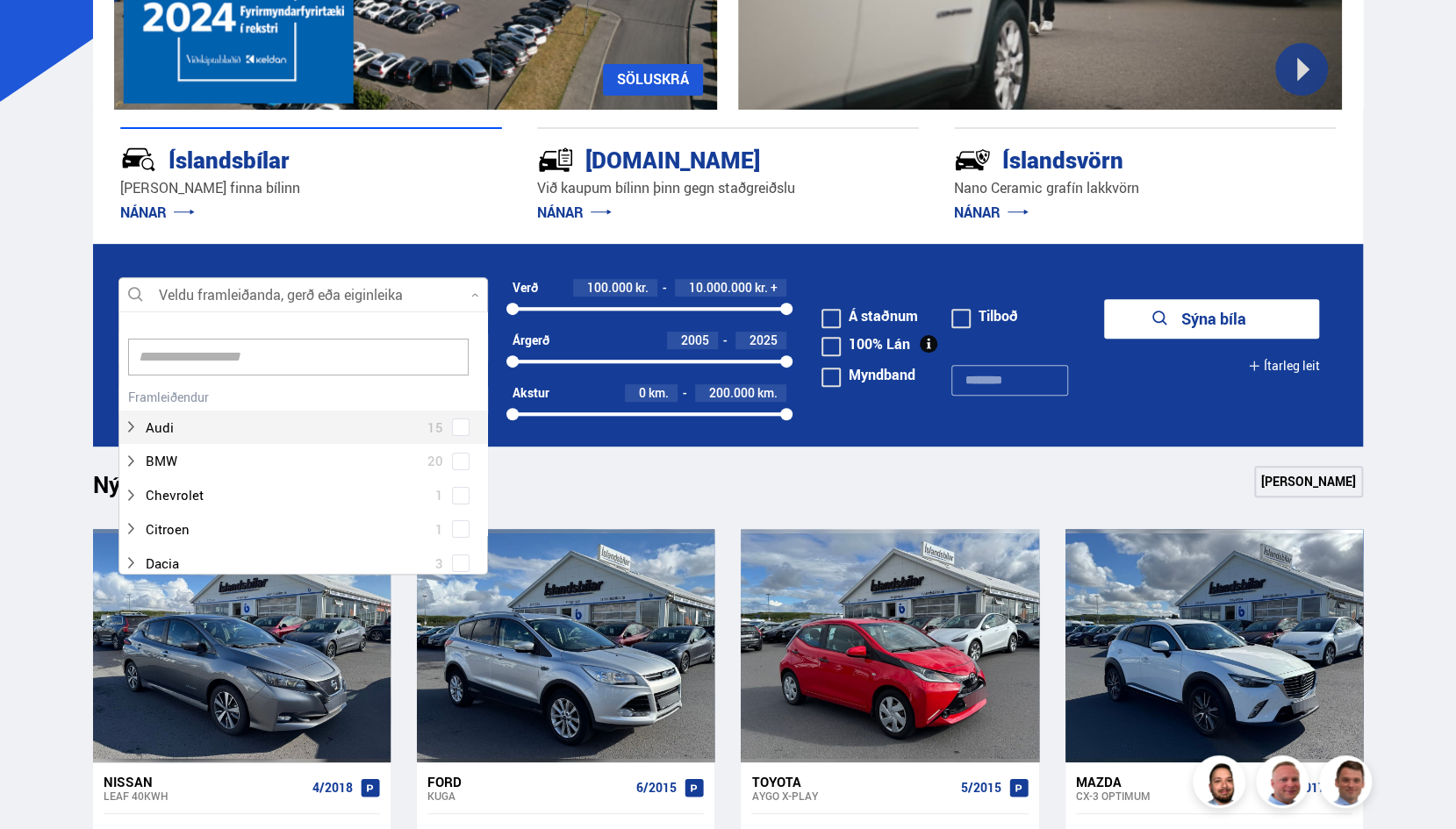
click at [388, 284] on div at bounding box center [303, 296] width 369 height 35
type input "***"
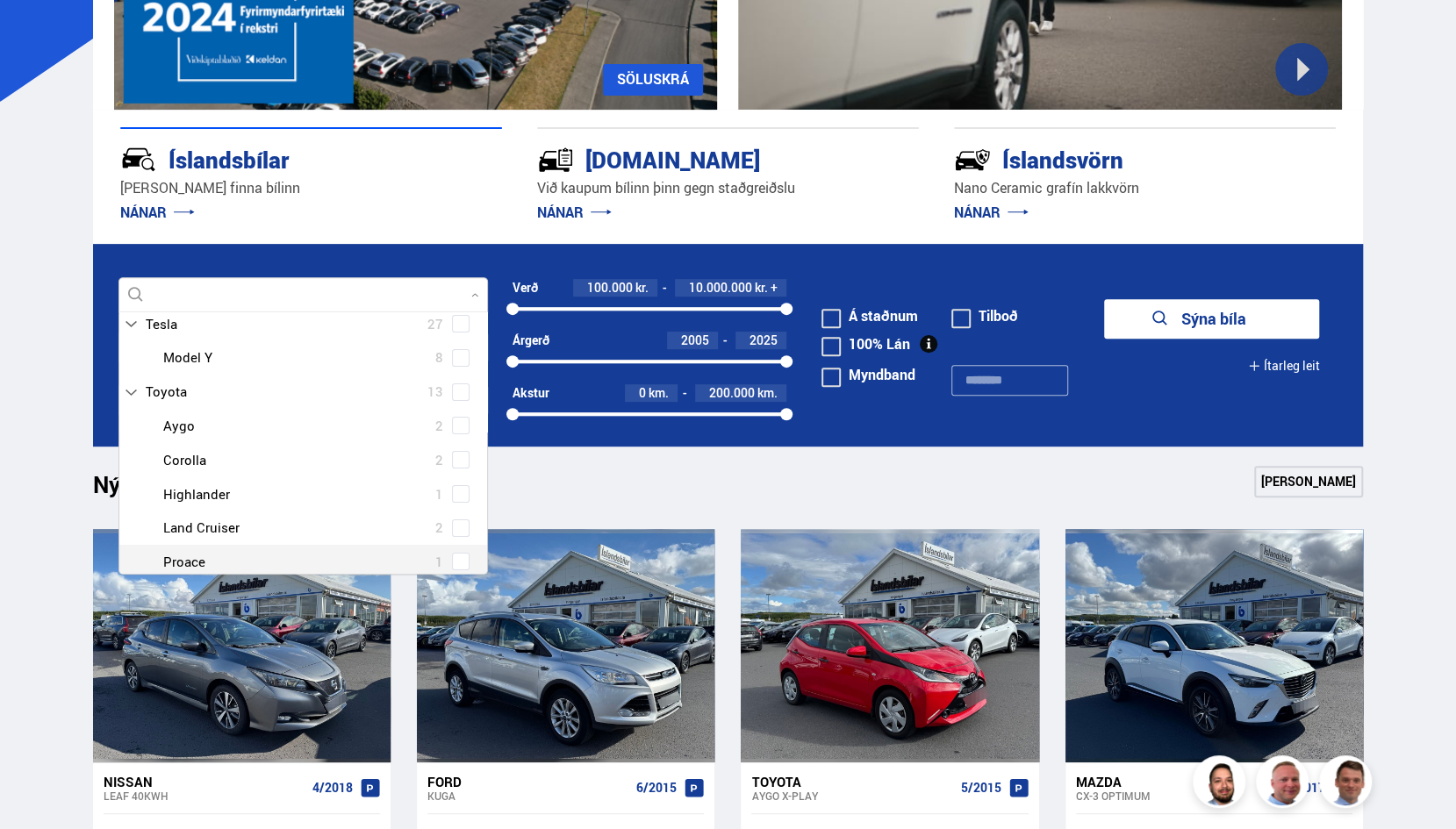
scroll to position [227, 0]
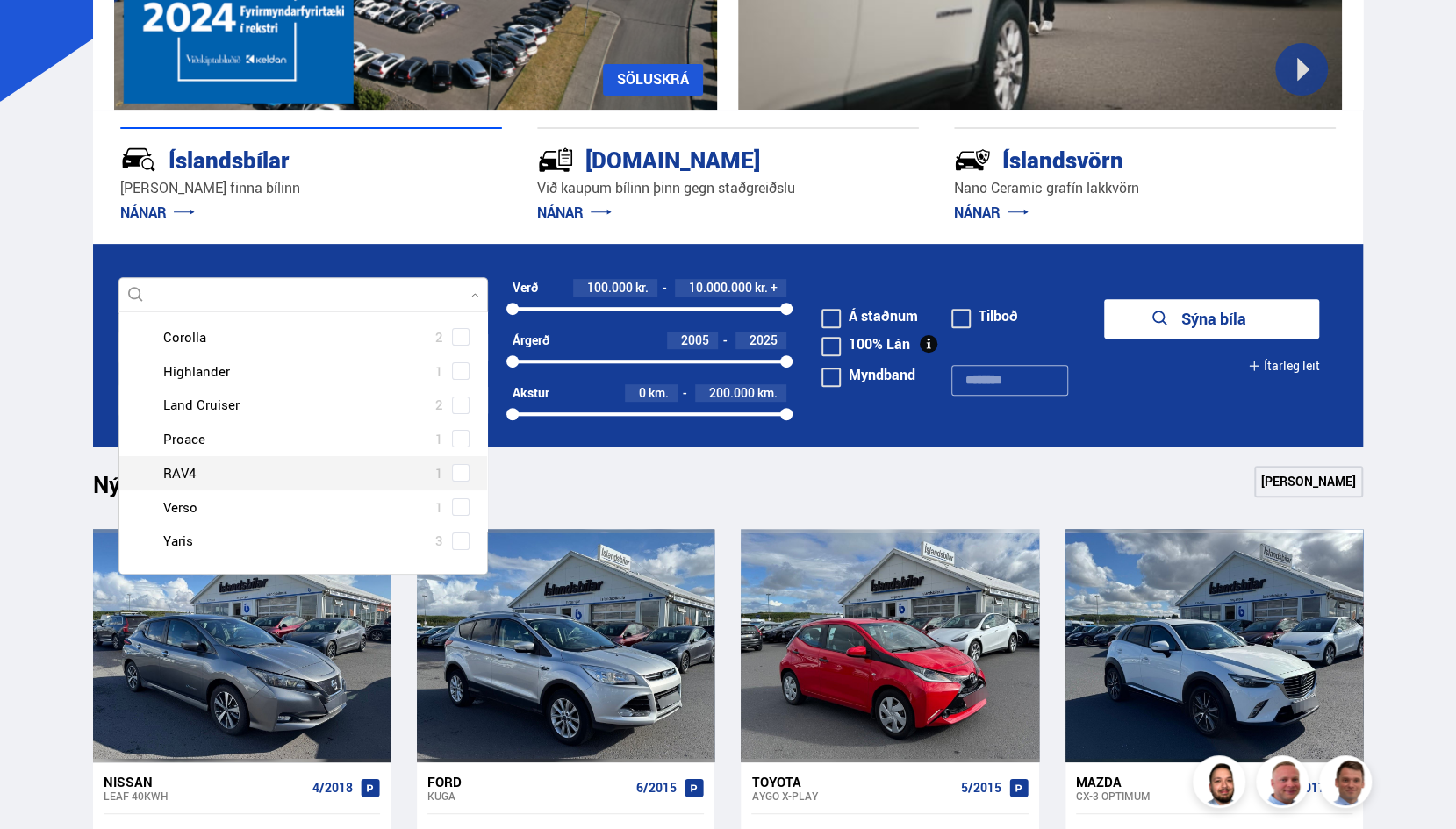
click at [274, 471] on div at bounding box center [321, 474] width 324 height 25
click at [457, 474] on span at bounding box center [460, 472] width 7 height 7
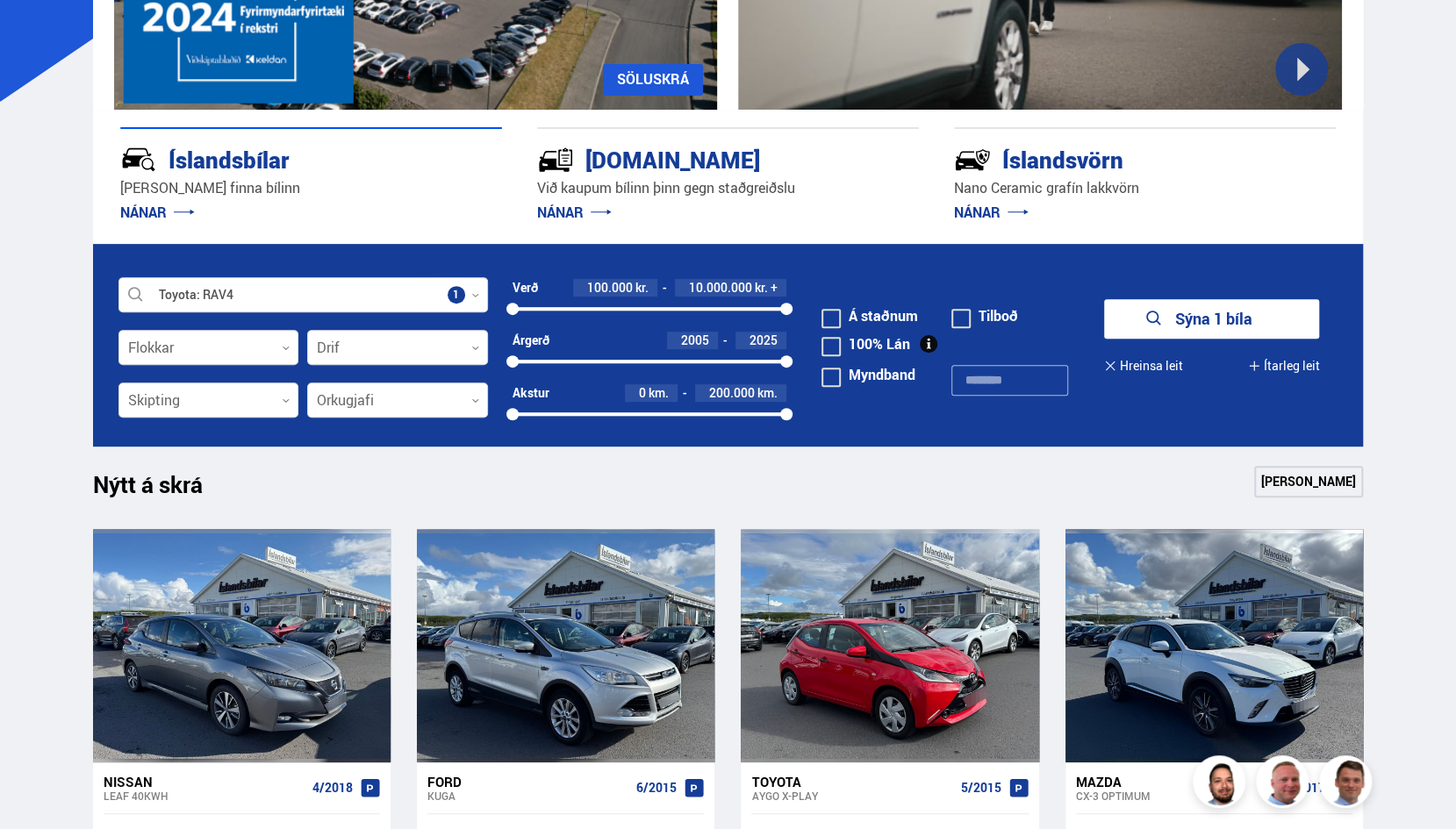
click at [1166, 302] on form "Toyota RAV4 Veldu framleiðanda, gerð eða eiginleika 1 Flokkar 0 Drif 0 Verð 100…" at bounding box center [728, 346] width 1270 height 203
click at [1166, 302] on button "Sýna 1 bíla" at bounding box center [1211, 318] width 215 height 39
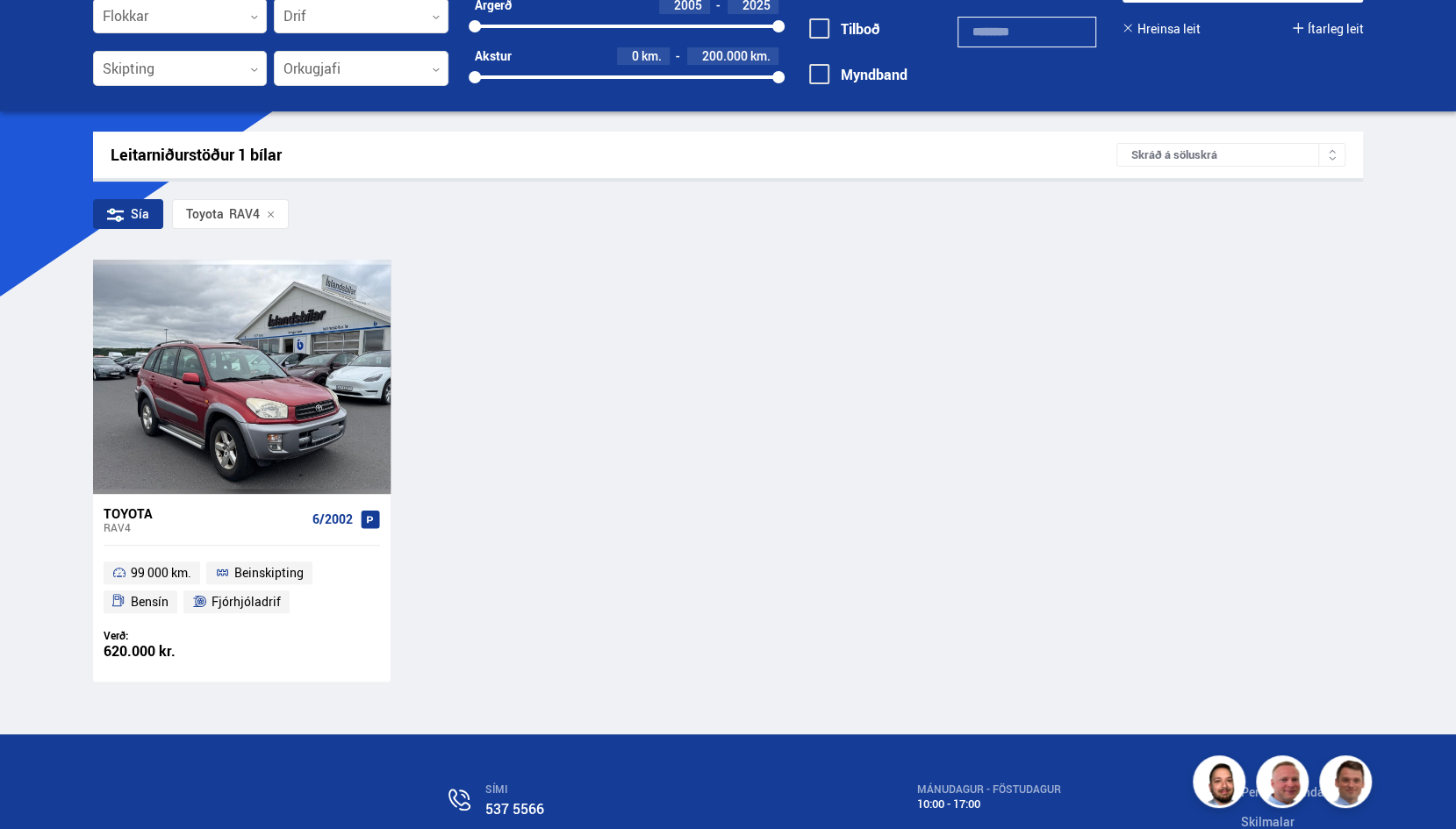
scroll to position [153, 0]
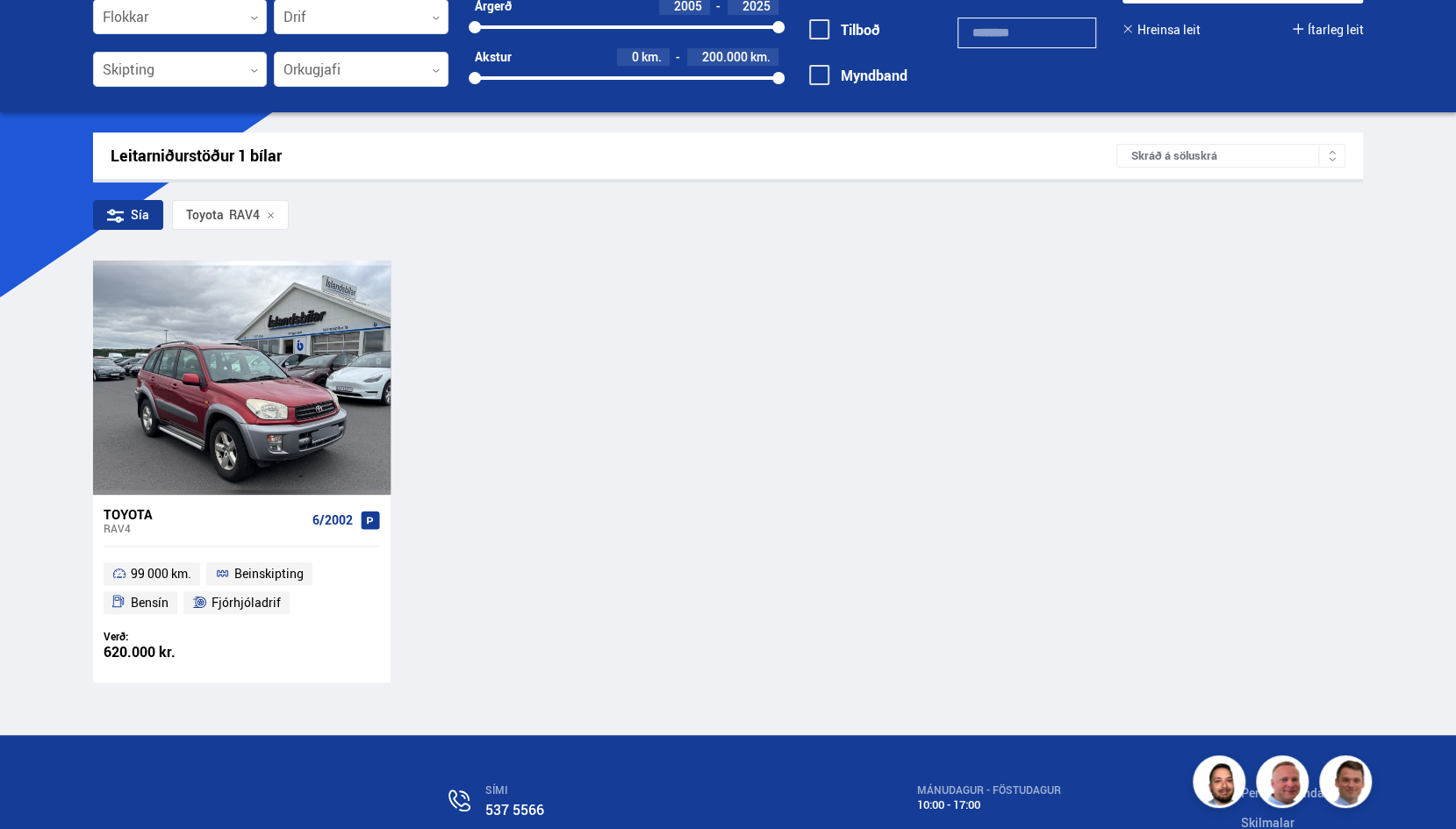
scroll to position [161, 0]
